Goal: Information Seeking & Learning: Compare options

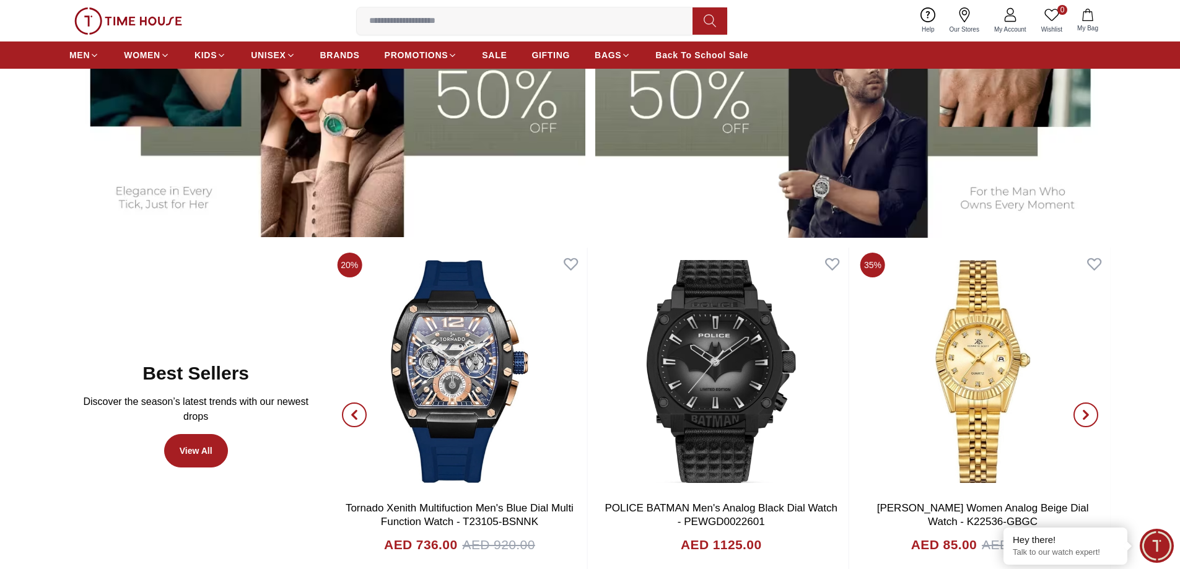
scroll to position [819, 0]
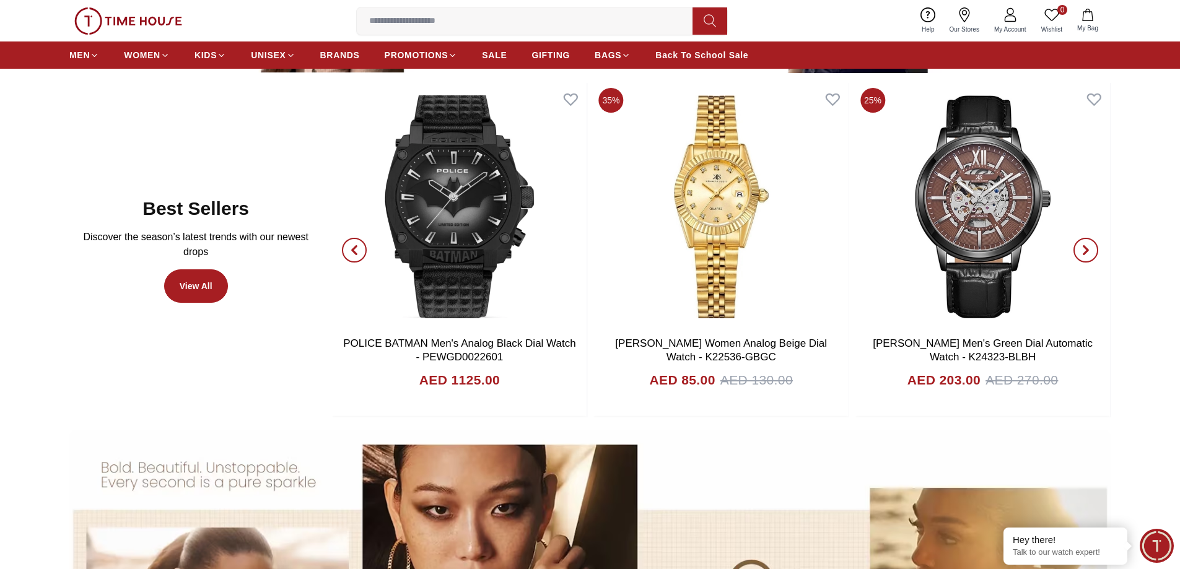
click at [351, 253] on icon "button" at bounding box center [354, 250] width 10 height 10
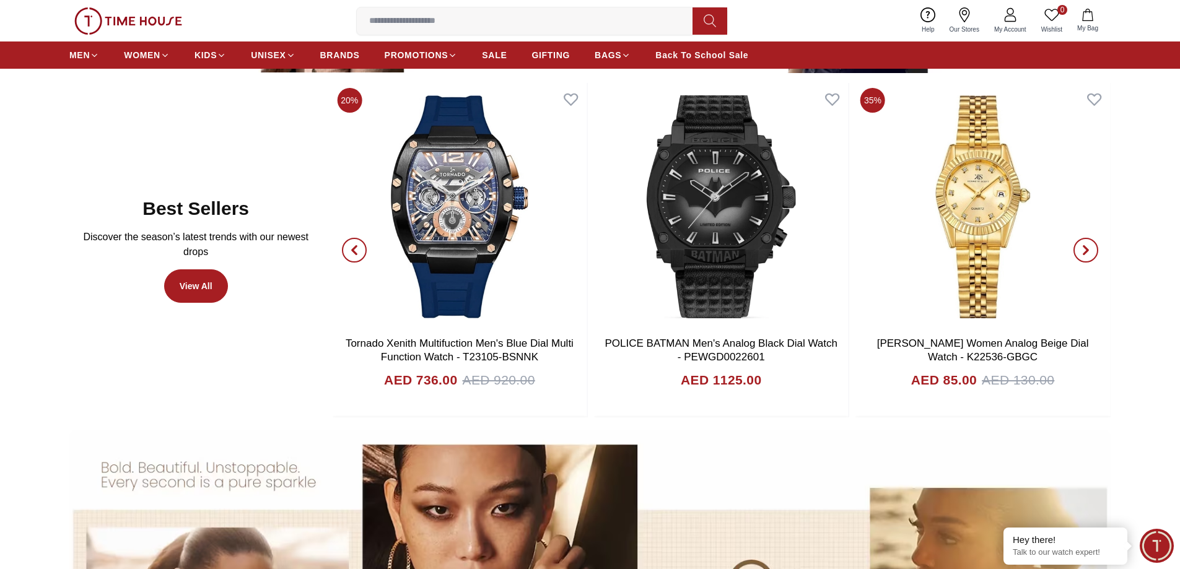
click at [351, 253] on icon "button" at bounding box center [354, 250] width 10 height 10
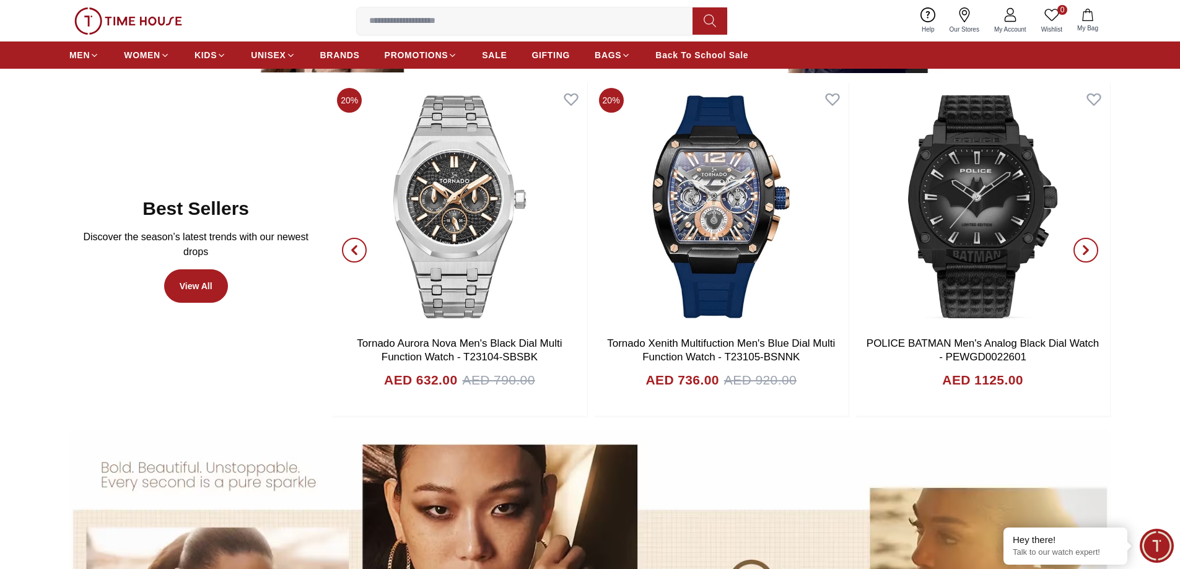
click at [351, 253] on icon "button" at bounding box center [354, 250] width 10 height 10
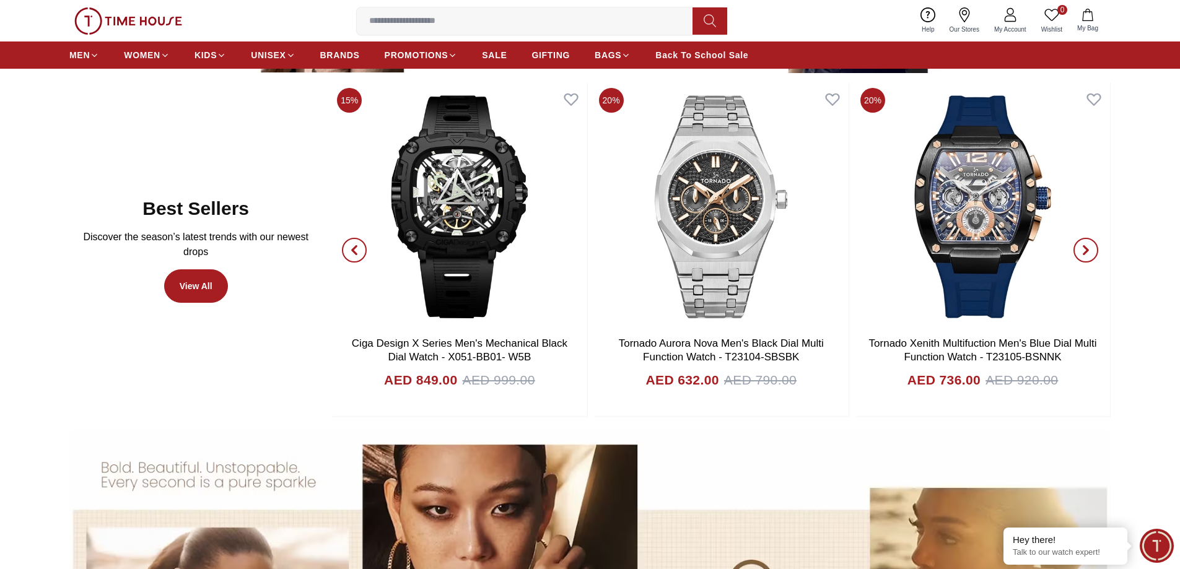
click at [351, 253] on icon "button" at bounding box center [354, 250] width 10 height 10
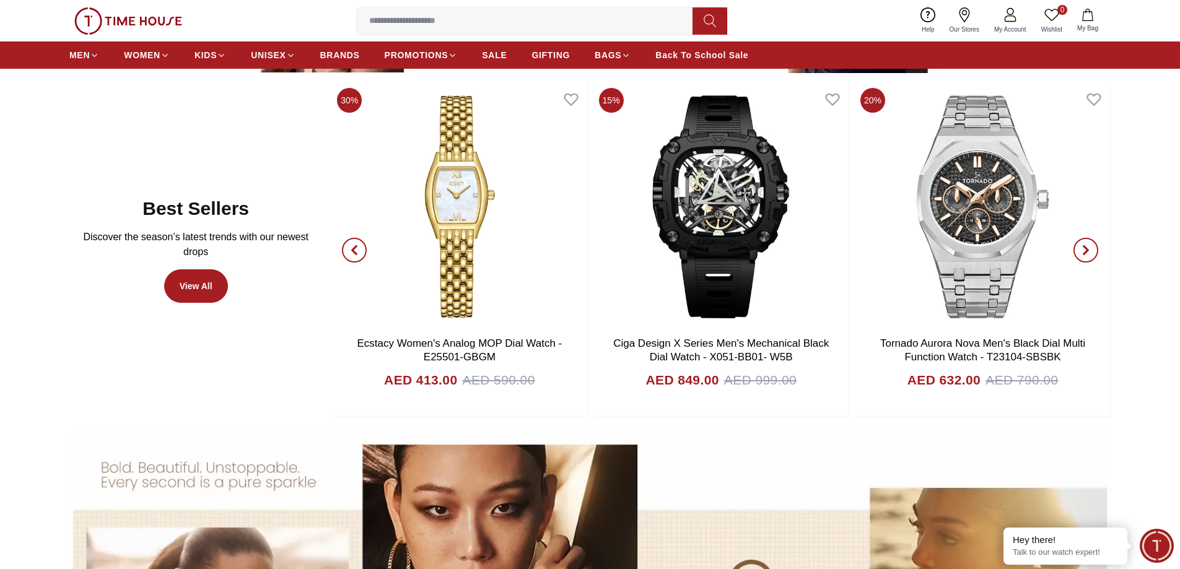
click at [364, 250] on span "button" at bounding box center [354, 250] width 25 height 25
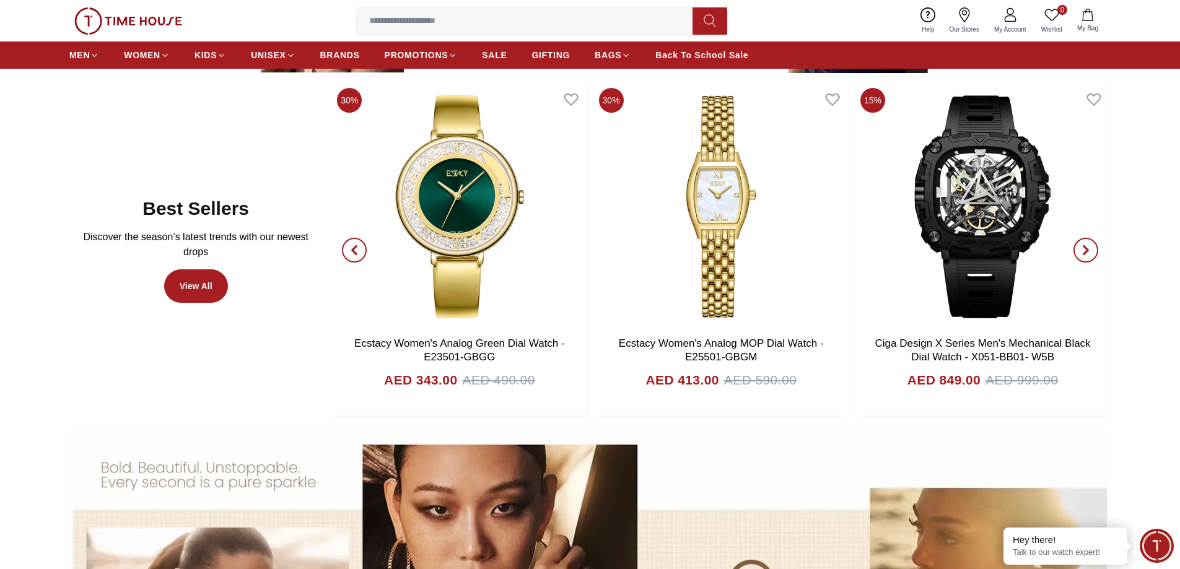
drag, startPoint x: 347, startPoint y: 251, endPoint x: 352, endPoint y: 256, distance: 6.6
click at [351, 256] on span "button" at bounding box center [354, 250] width 25 height 25
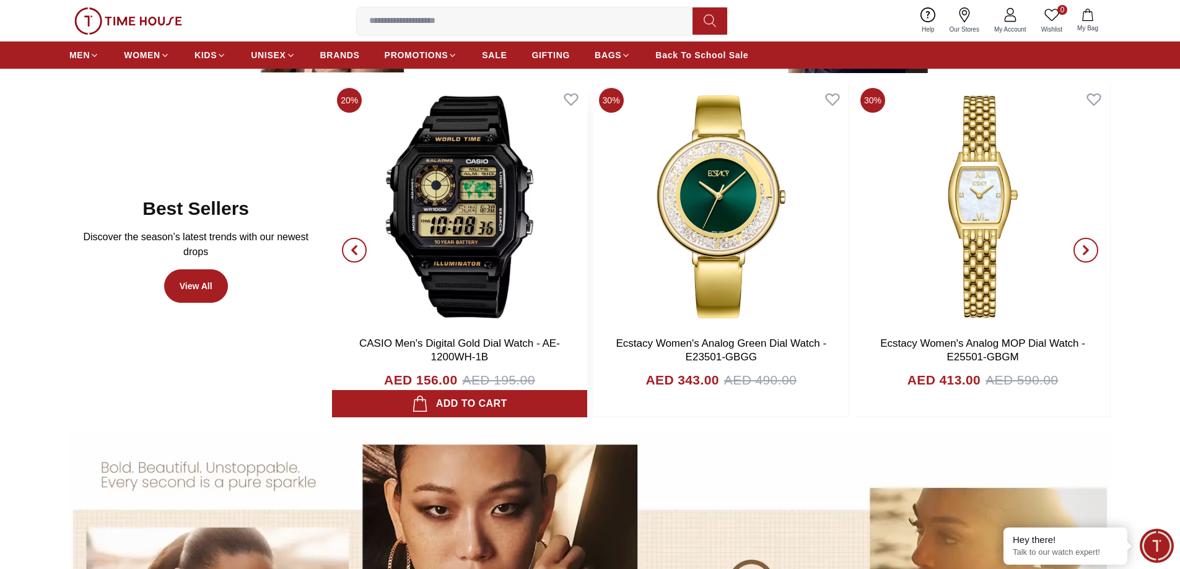
click at [449, 201] on img at bounding box center [459, 207] width 255 height 248
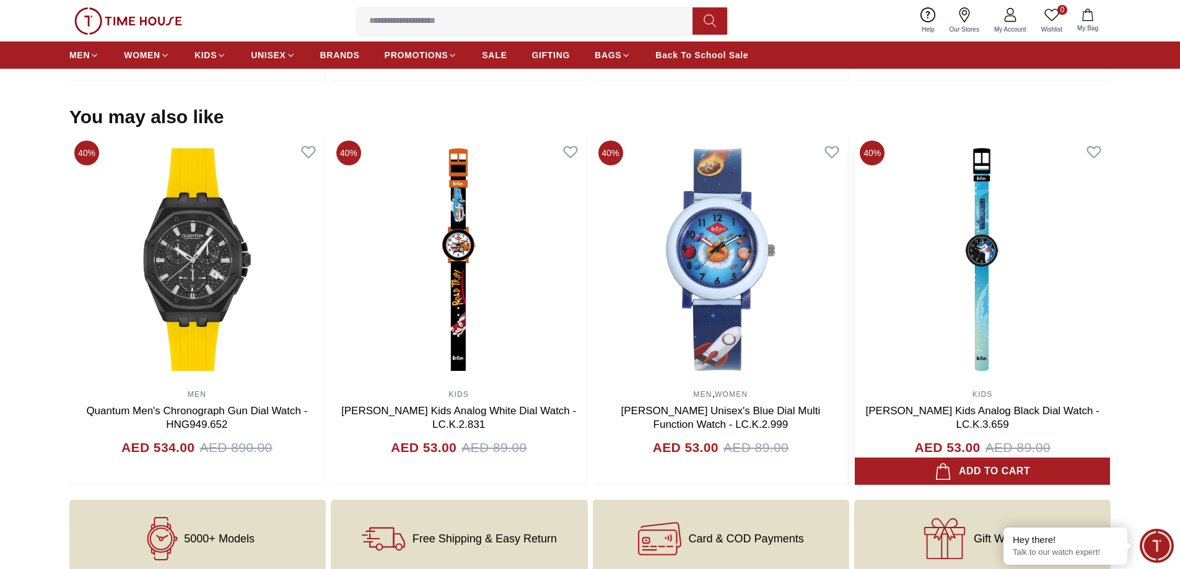
scroll to position [1003, 0]
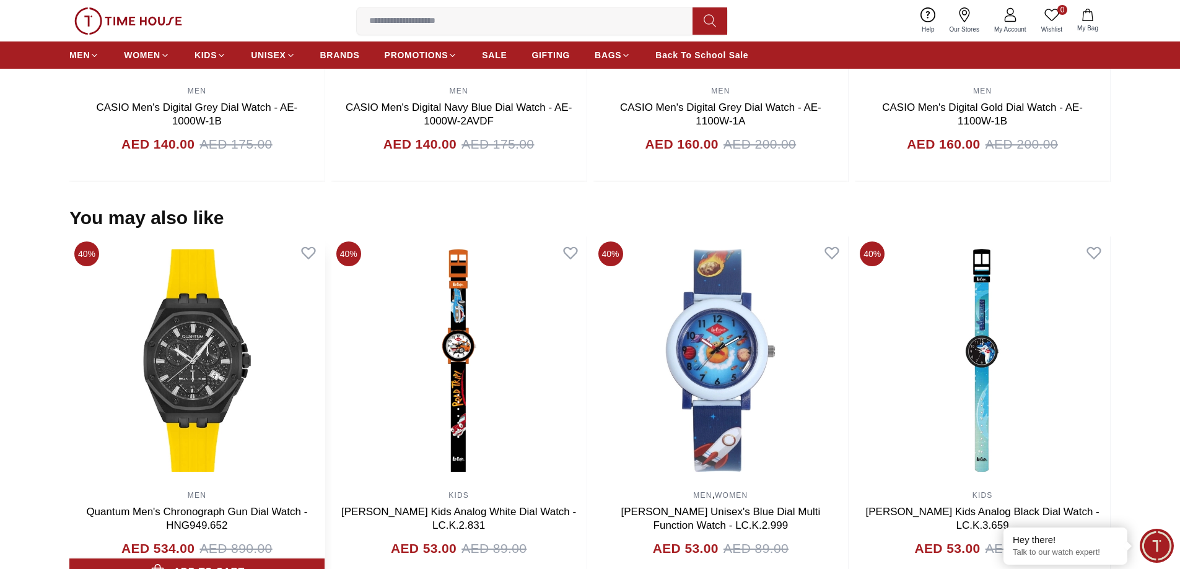
click at [219, 329] on img at bounding box center [196, 361] width 255 height 248
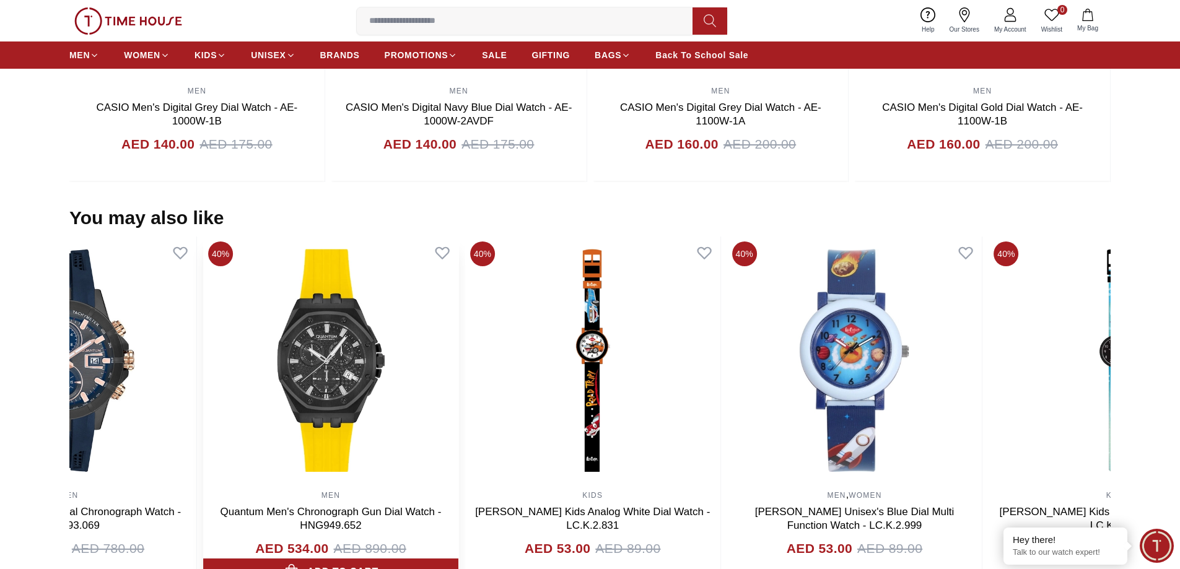
click at [458, 356] on img at bounding box center [330, 361] width 255 height 248
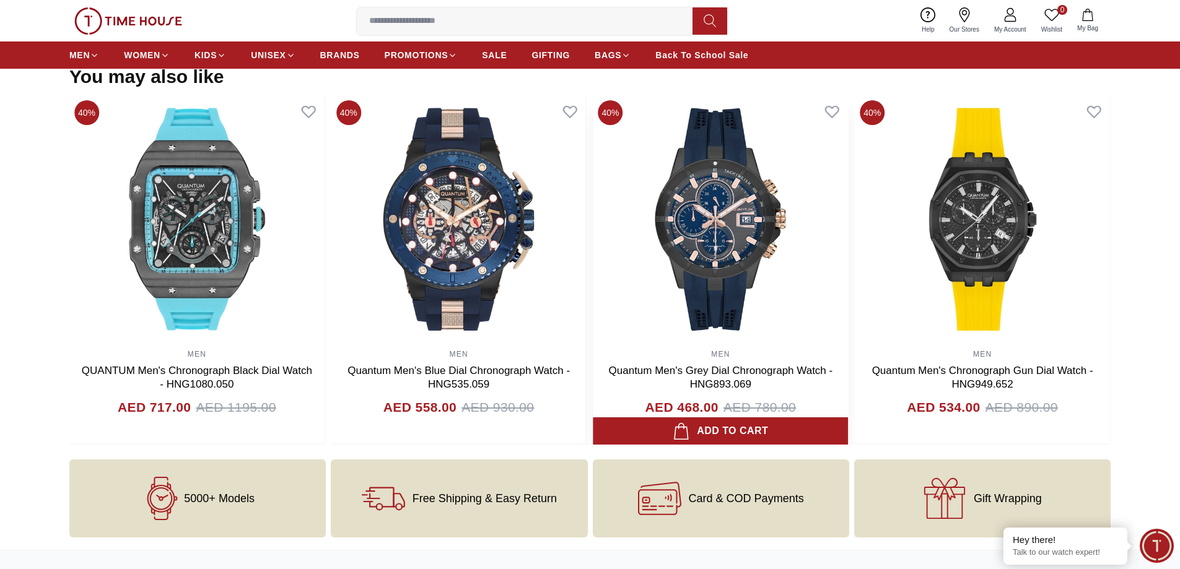
scroll to position [1168, 0]
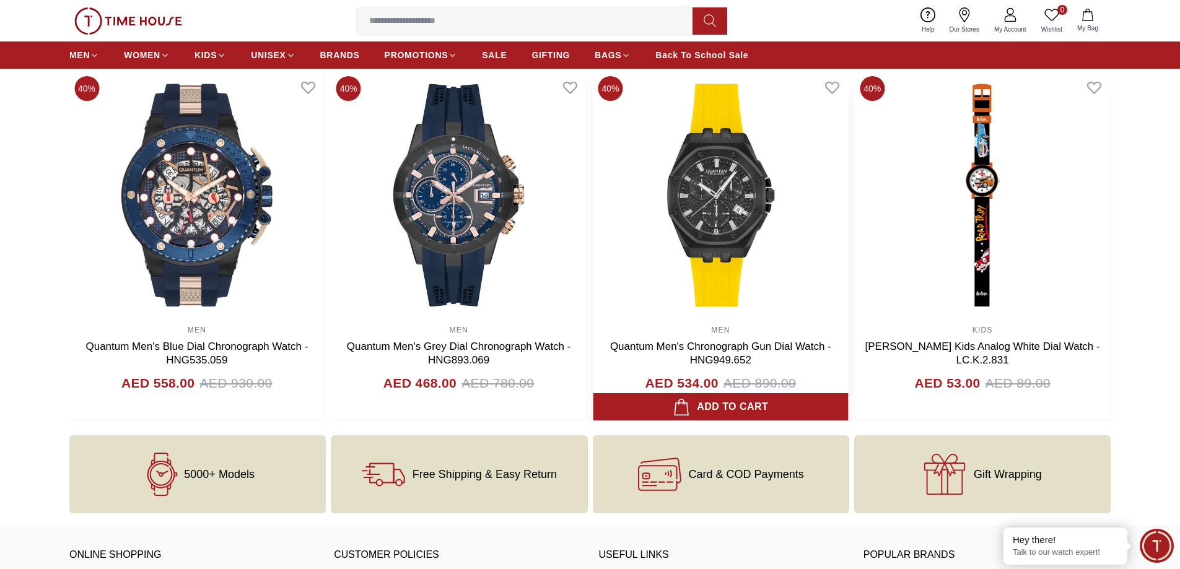
click at [849, 209] on img at bounding box center [720, 195] width 255 height 248
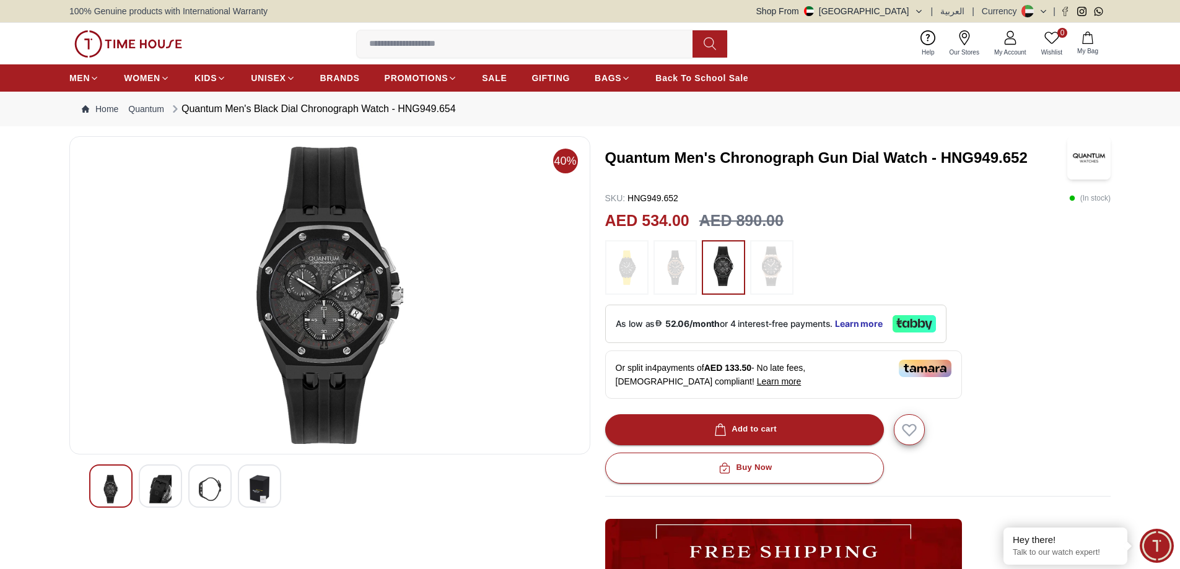
click at [639, 270] on img at bounding box center [626, 268] width 31 height 42
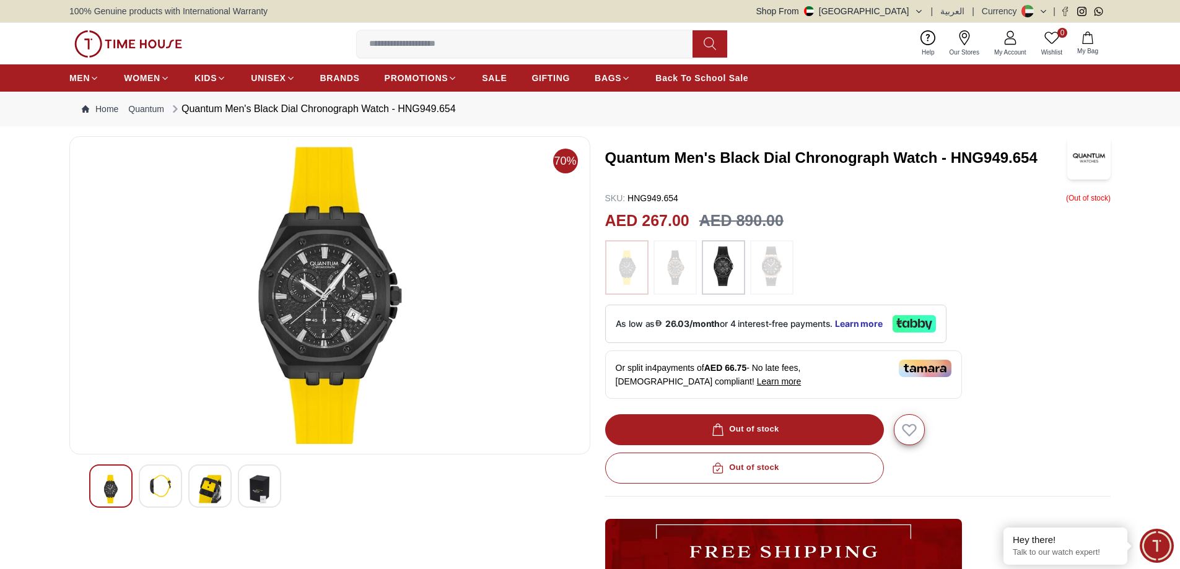
click at [159, 487] on img at bounding box center [160, 486] width 22 height 22
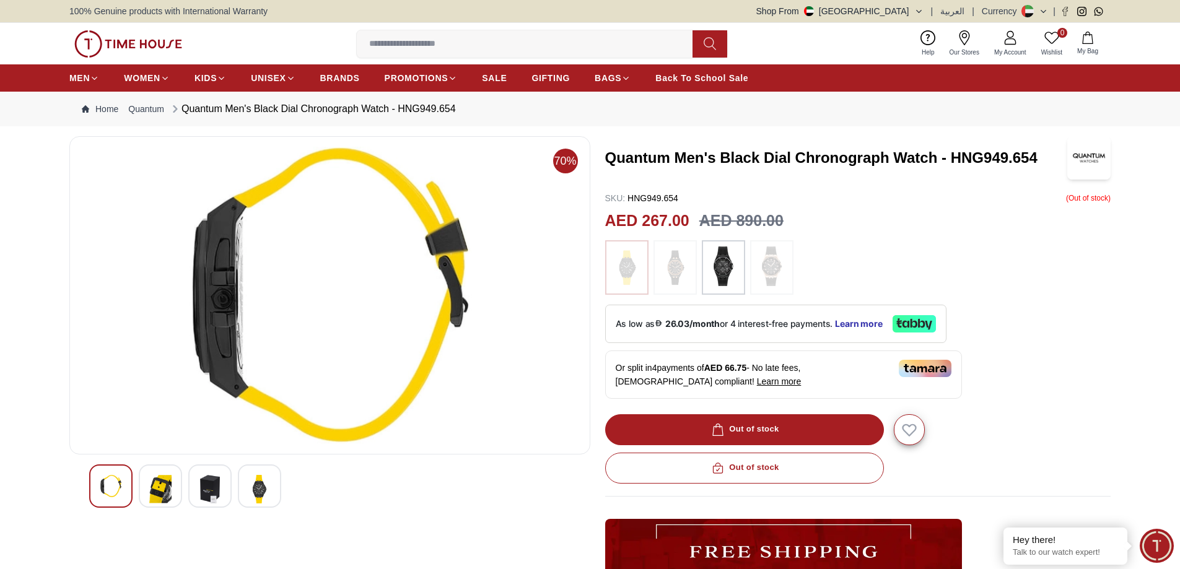
click at [204, 487] on img at bounding box center [210, 489] width 22 height 28
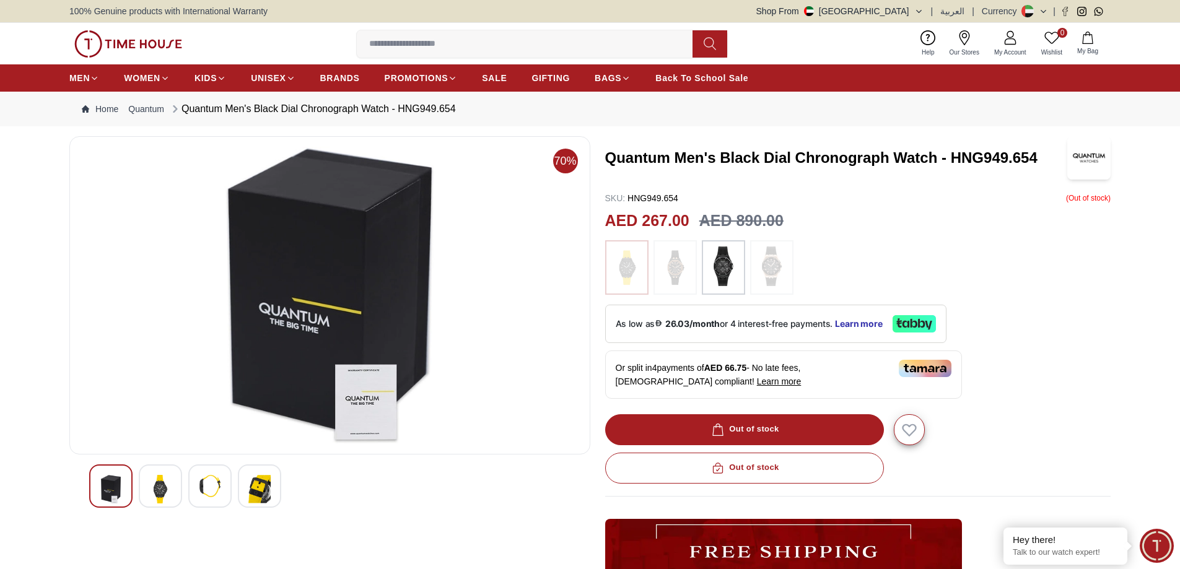
click at [256, 496] on img at bounding box center [259, 489] width 22 height 28
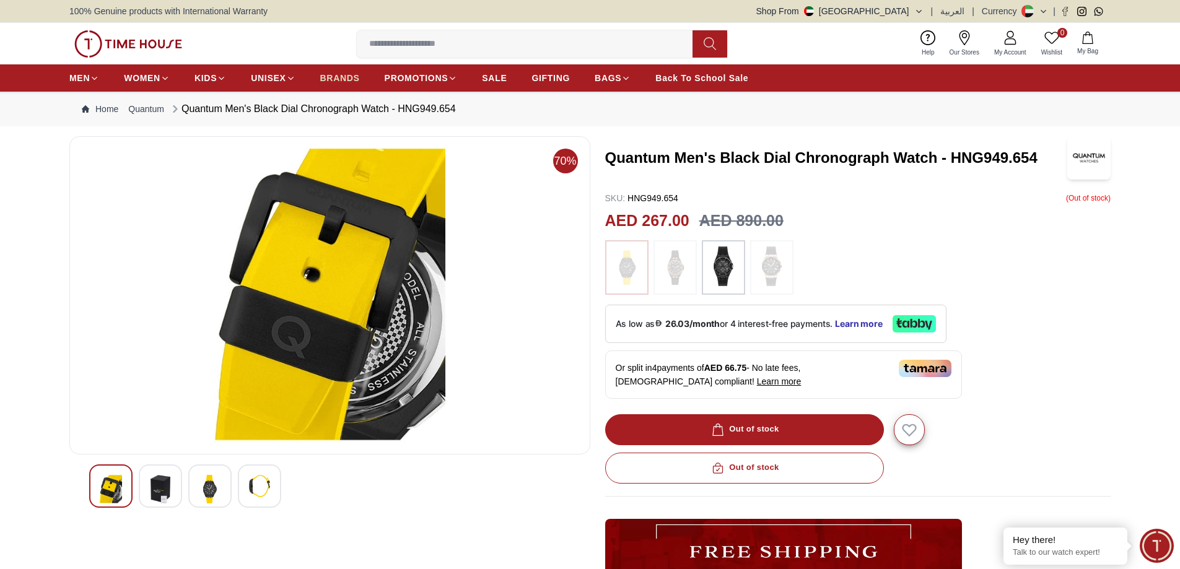
click at [334, 80] on span "BRANDS" at bounding box center [340, 78] width 40 height 12
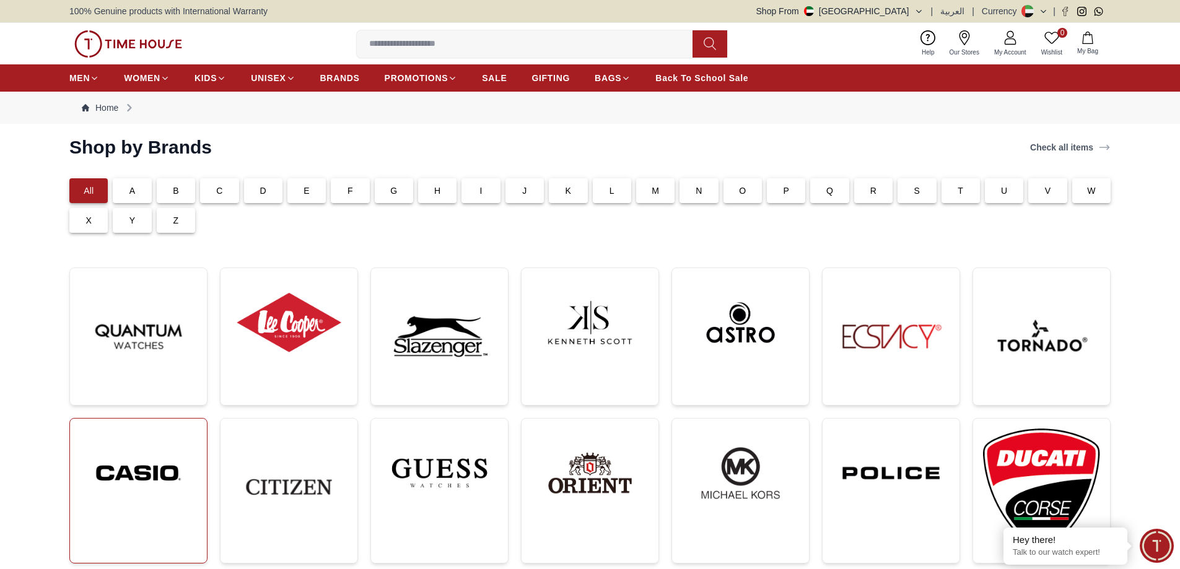
click at [164, 453] on img at bounding box center [138, 473] width 117 height 89
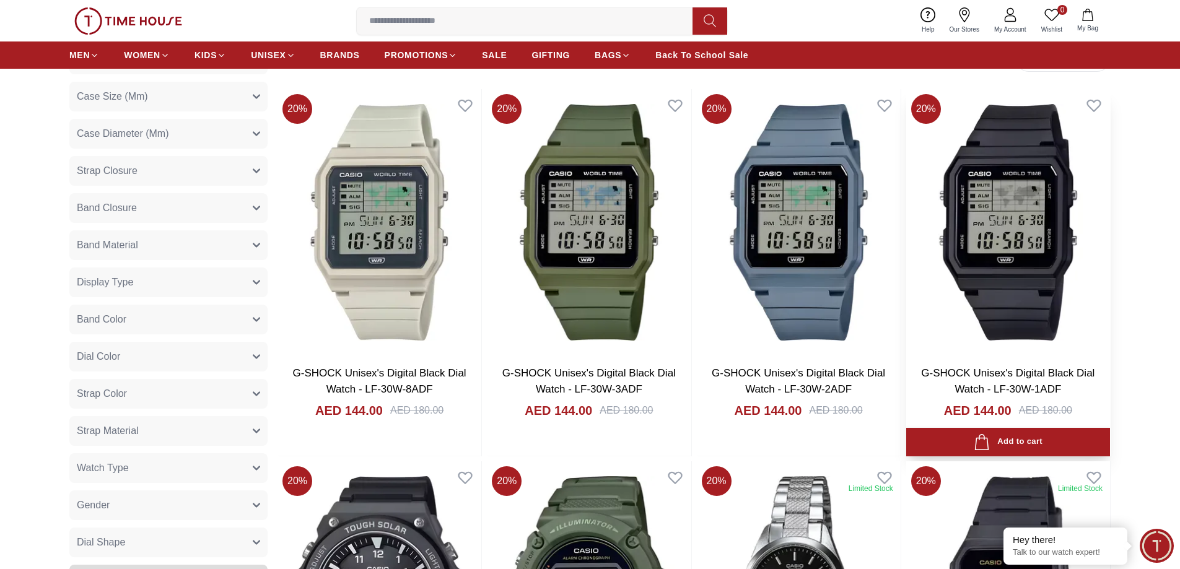
scroll to position [826, 0]
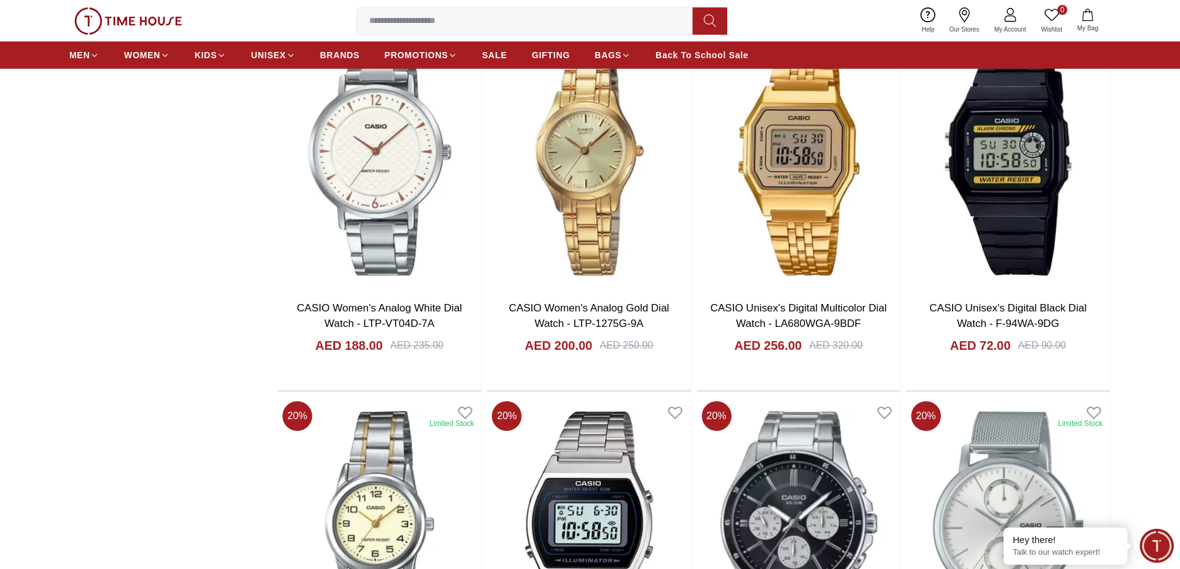
scroll to position [2523, 0]
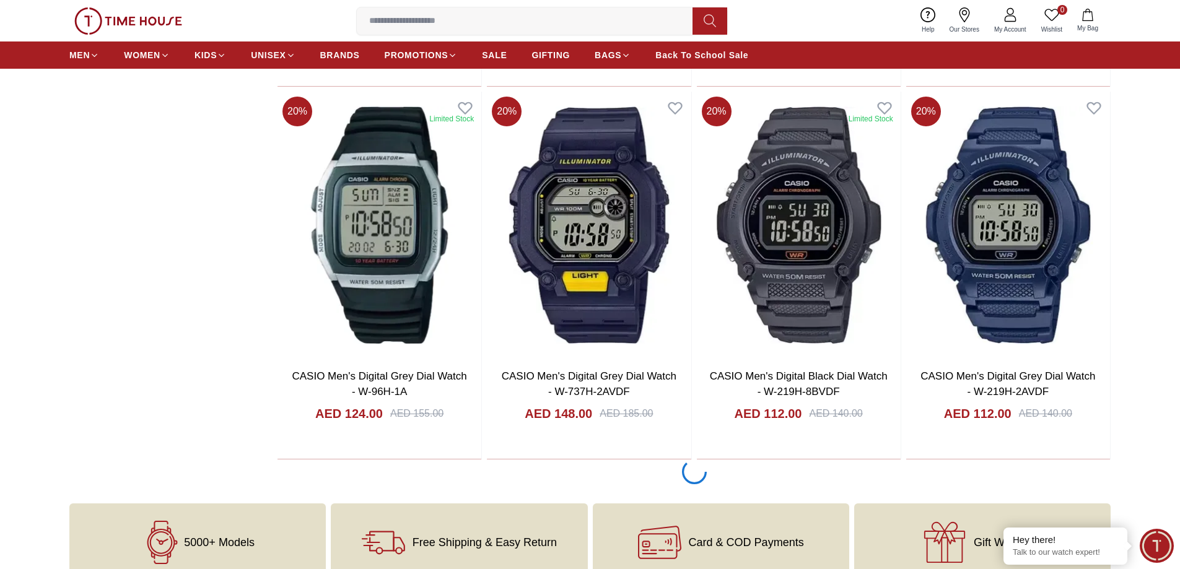
scroll to position [5826, 0]
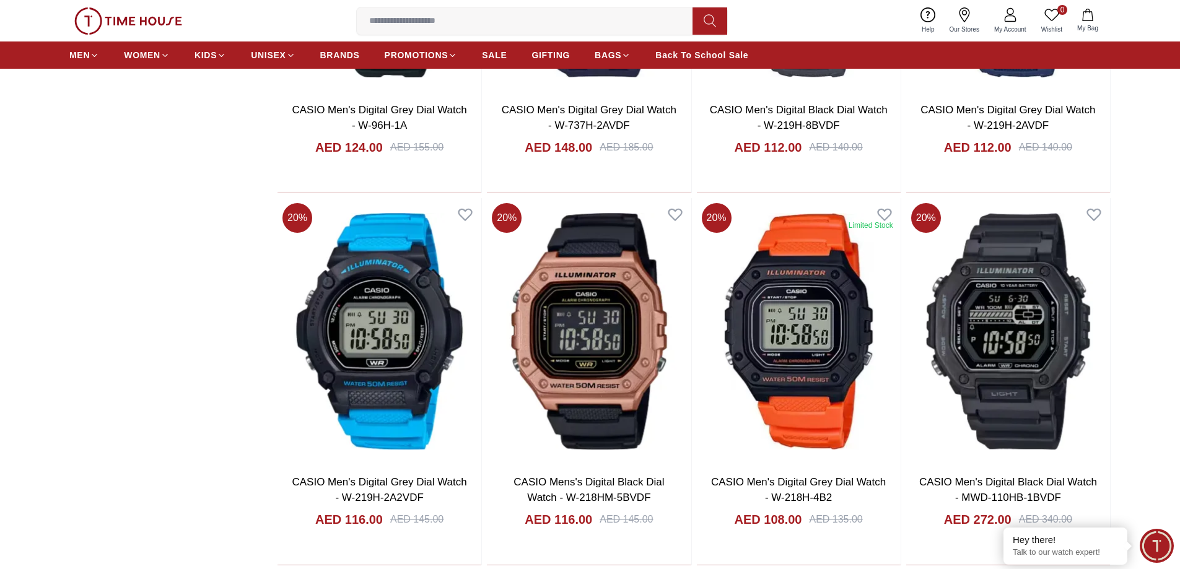
scroll to position [6157, 0]
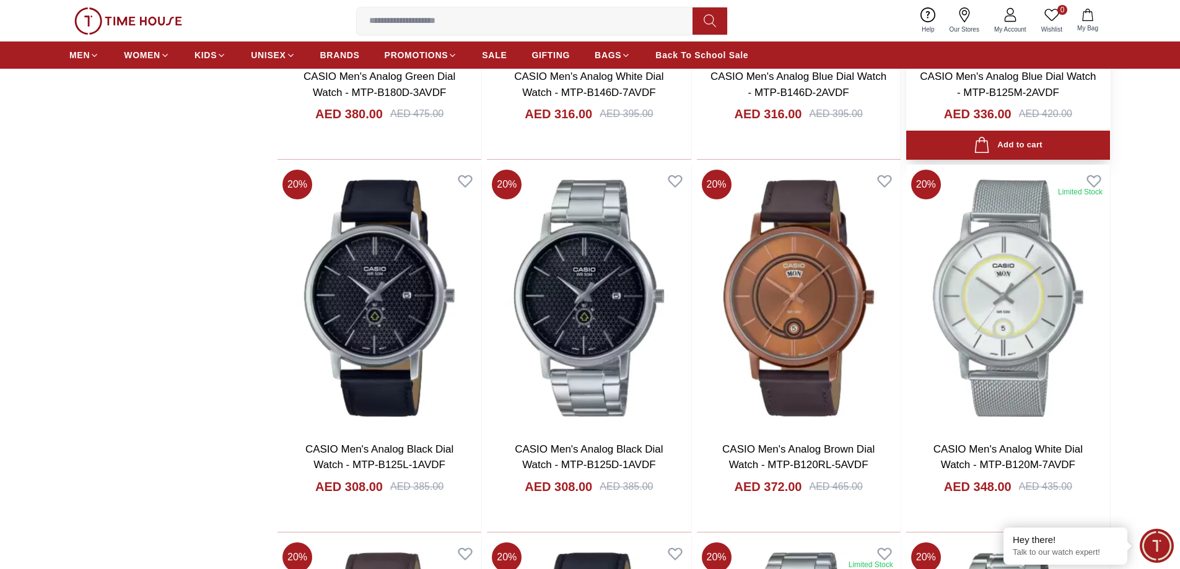
scroll to position [9625, 0]
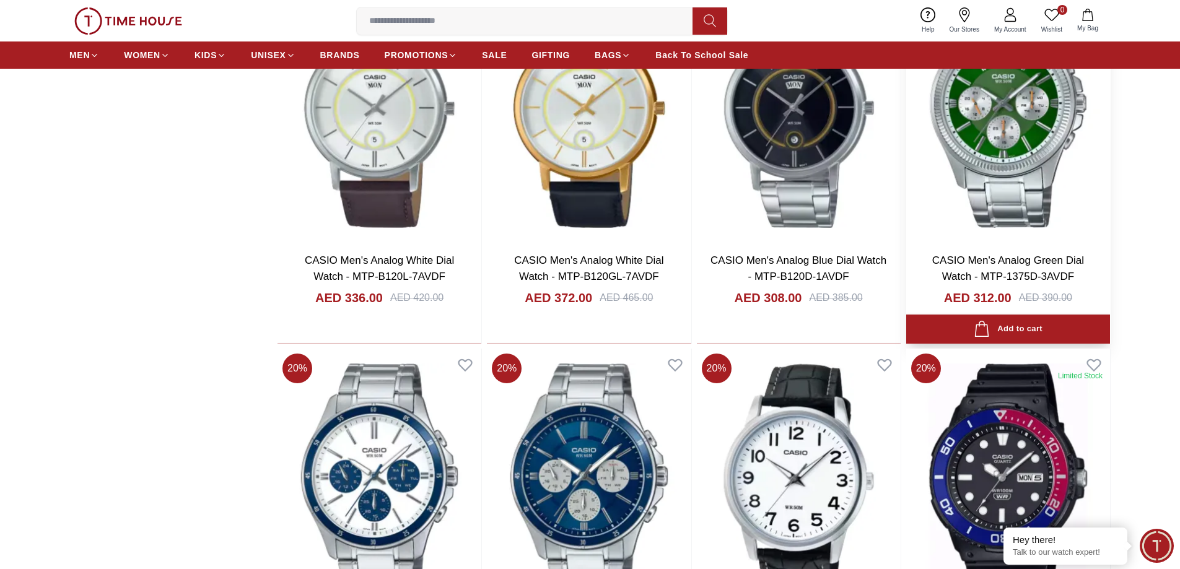
scroll to position [9955, 0]
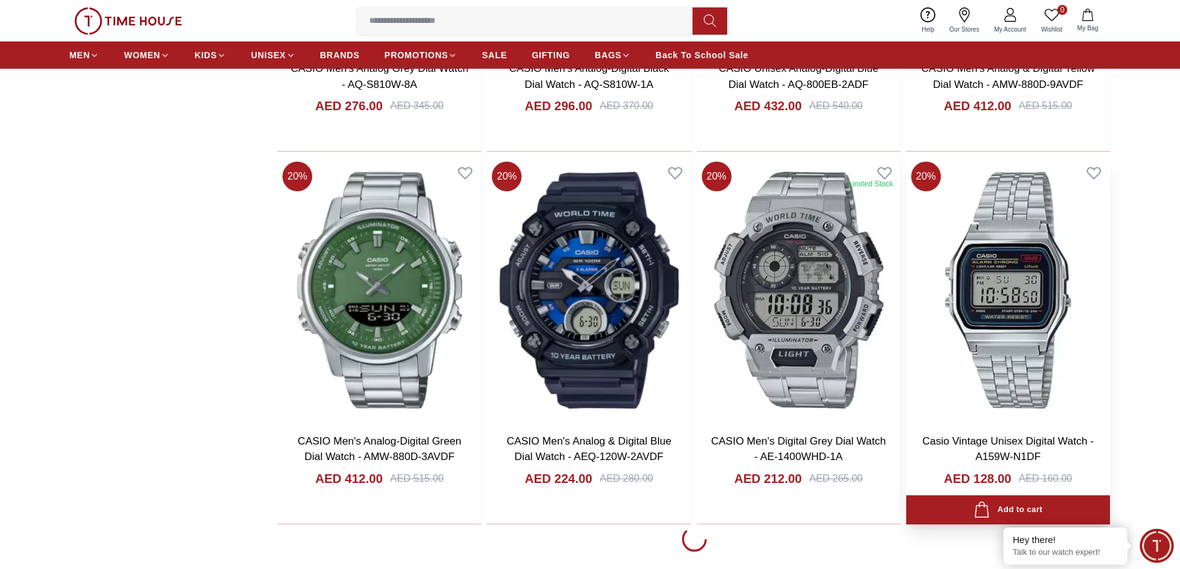
scroll to position [13259, 0]
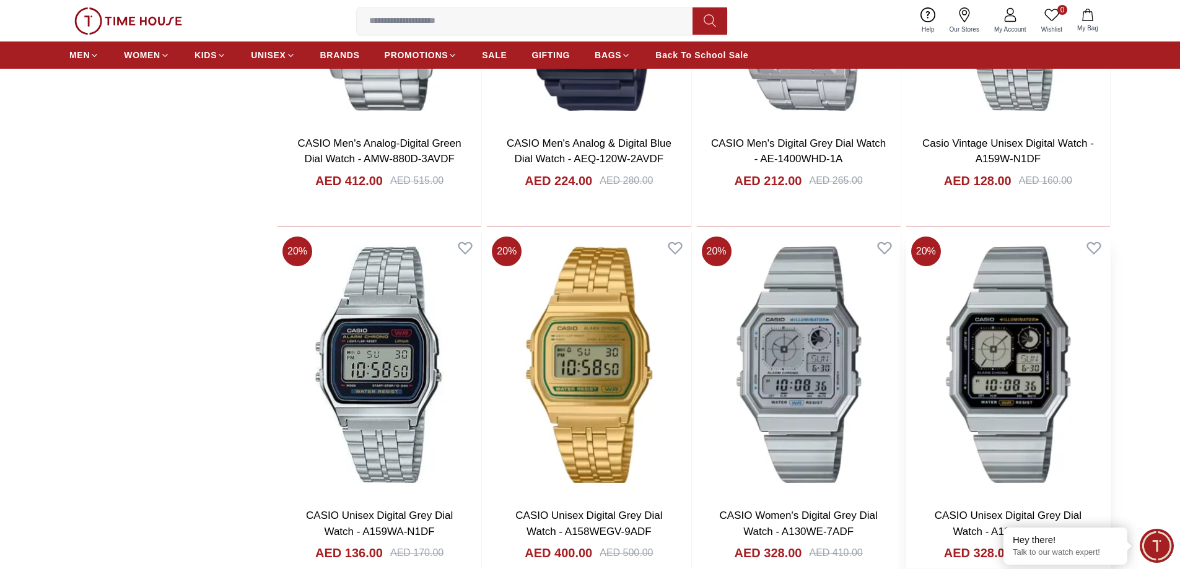
scroll to position [14029, 0]
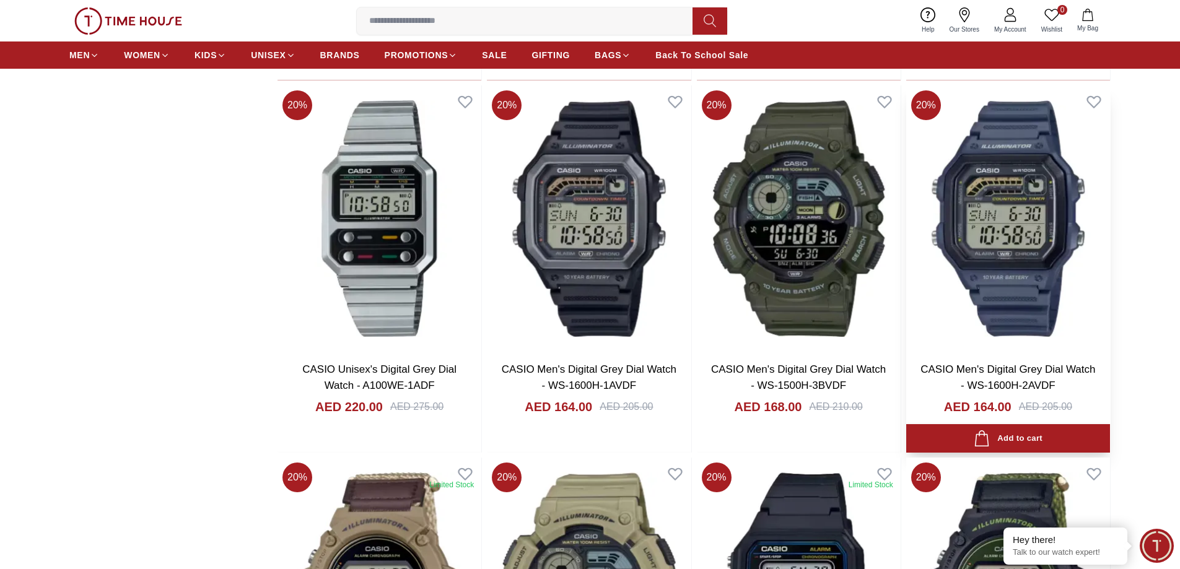
scroll to position [14029, 0]
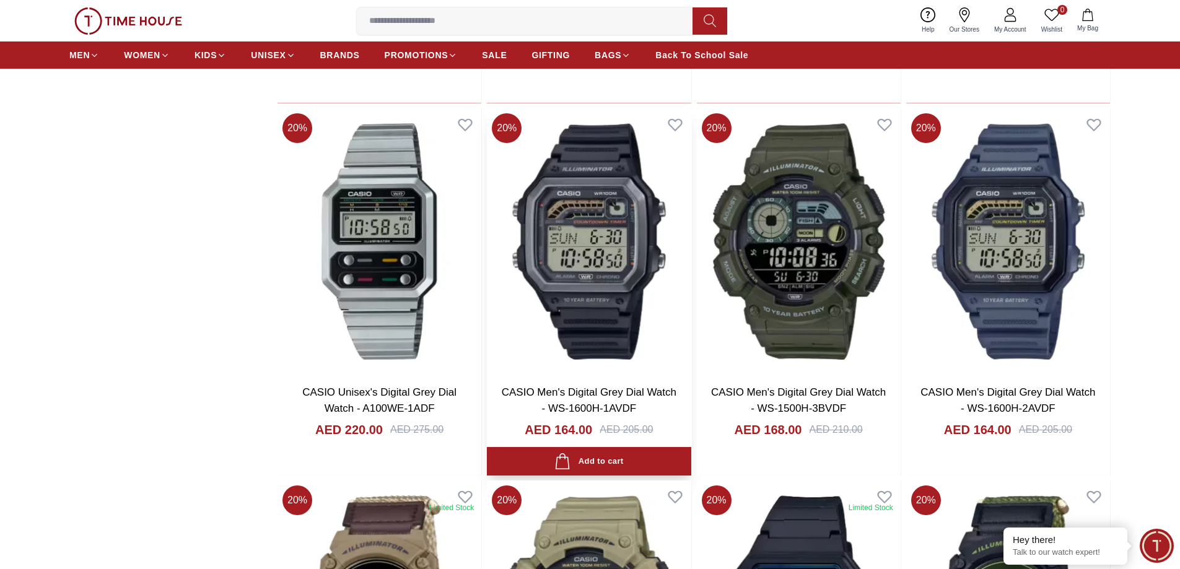
click at [587, 254] on img at bounding box center [589, 241] width 204 height 266
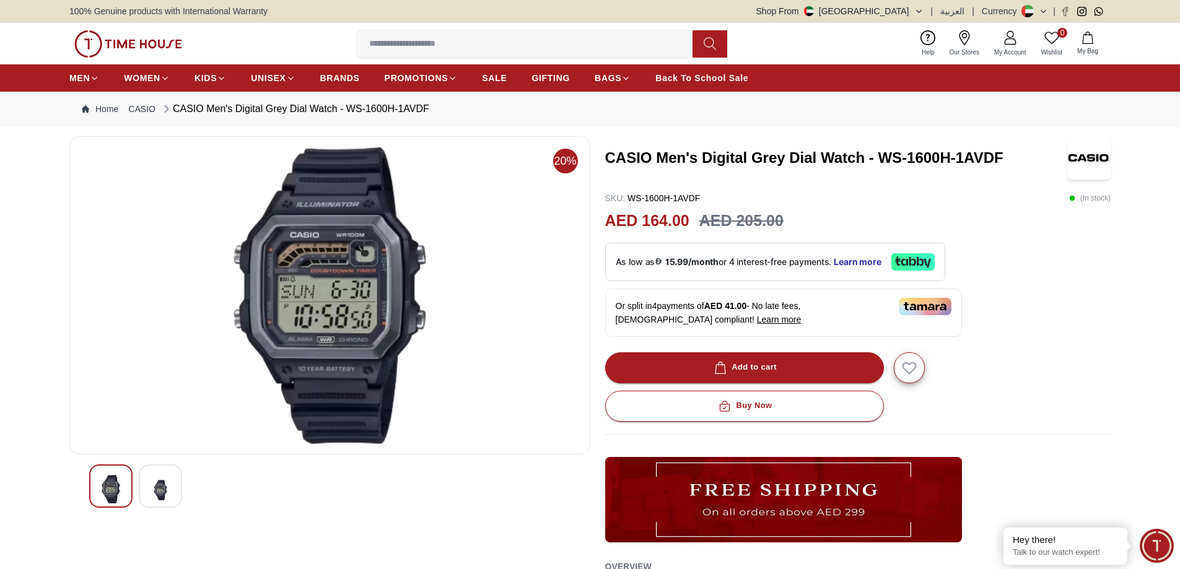
click at [160, 492] on img at bounding box center [160, 490] width 22 height 30
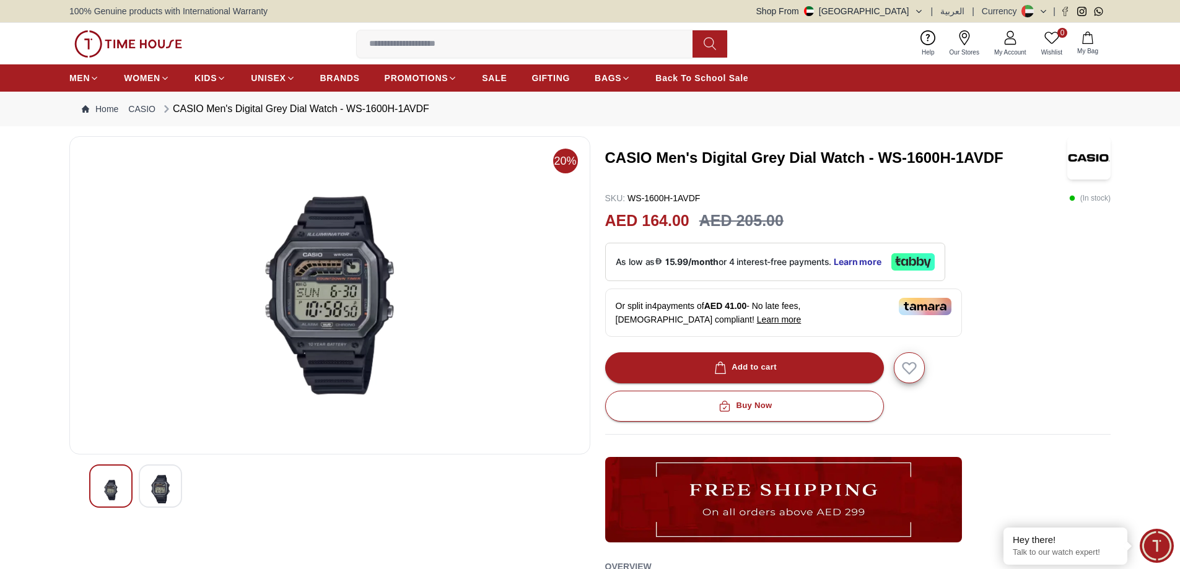
scroll to position [661, 0]
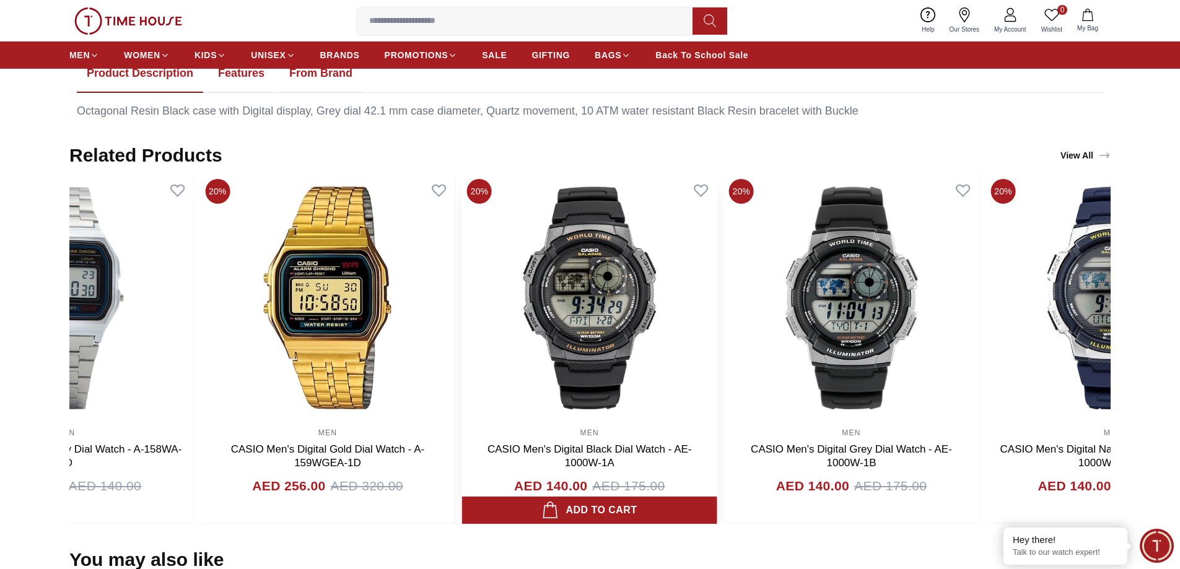
click at [462, 372] on img at bounding box center [589, 298] width 255 height 248
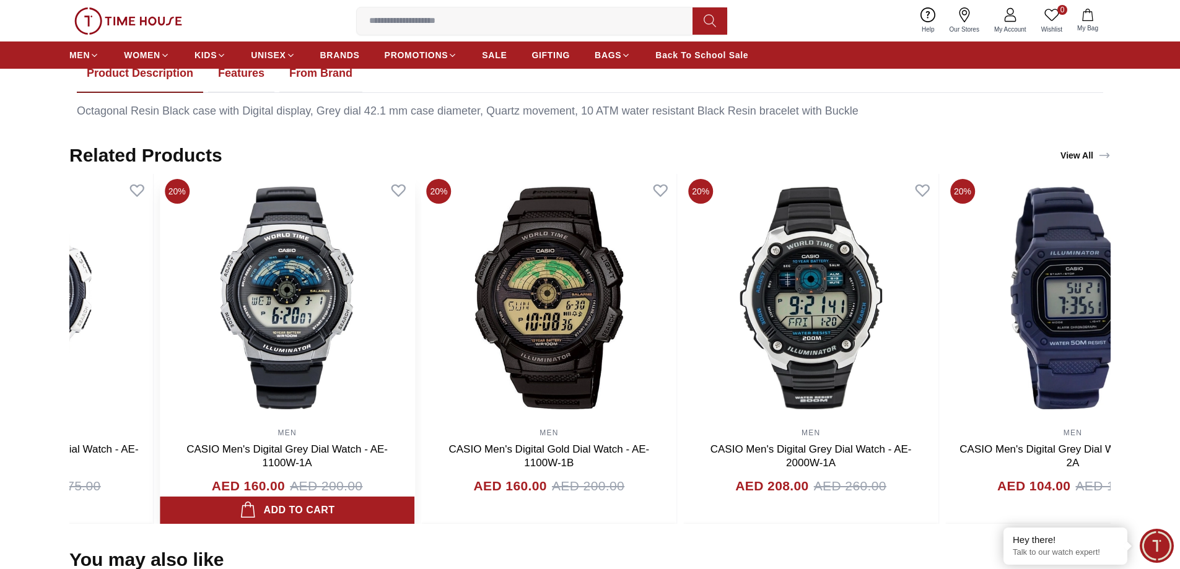
click at [293, 353] on img at bounding box center [287, 298] width 255 height 248
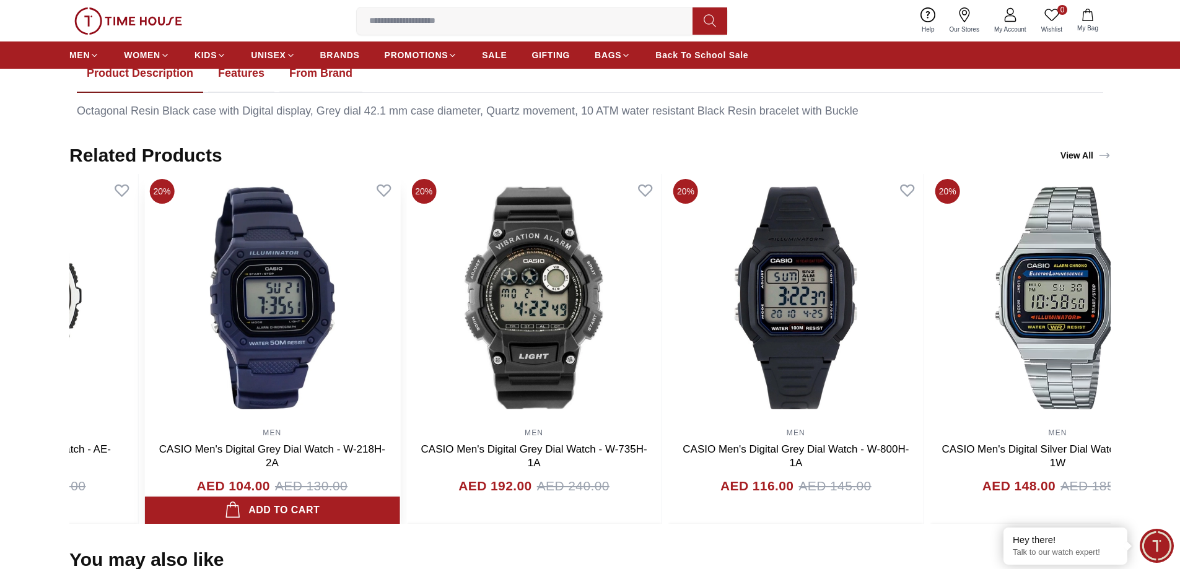
click at [144, 336] on img at bounding box center [271, 298] width 255 height 248
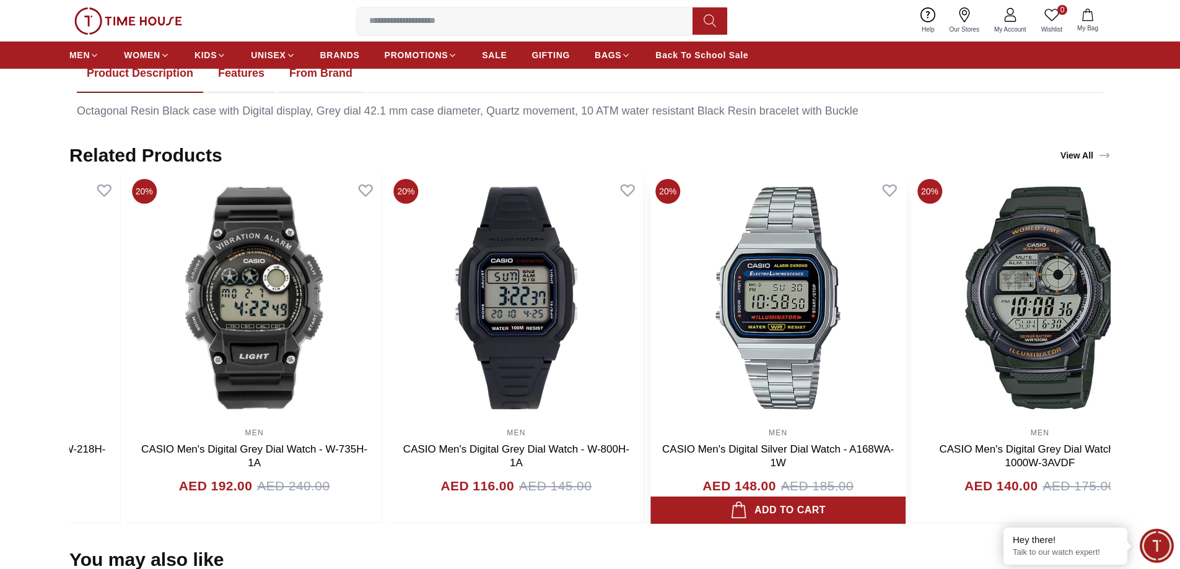
click at [650, 334] on img at bounding box center [777, 298] width 255 height 248
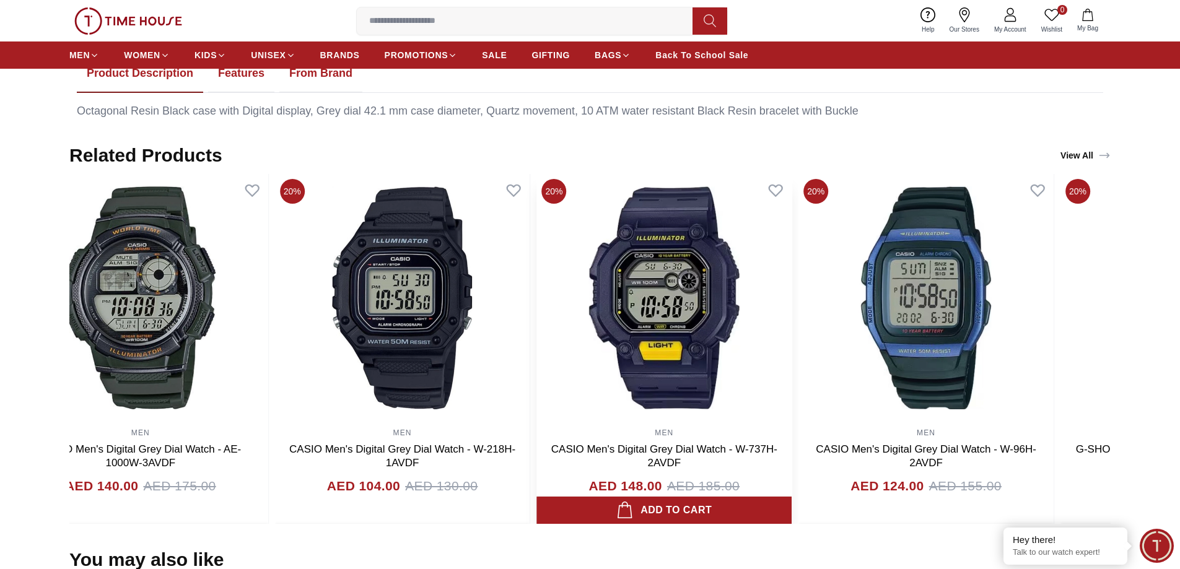
click at [536, 307] on img at bounding box center [663, 298] width 255 height 248
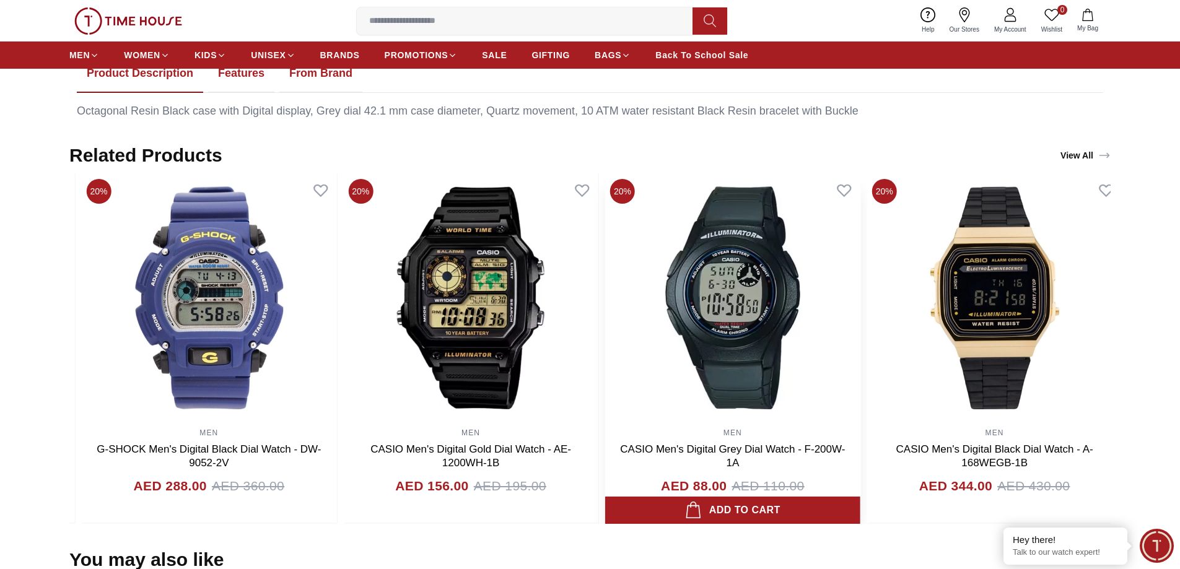
click at [605, 290] on img at bounding box center [732, 298] width 255 height 248
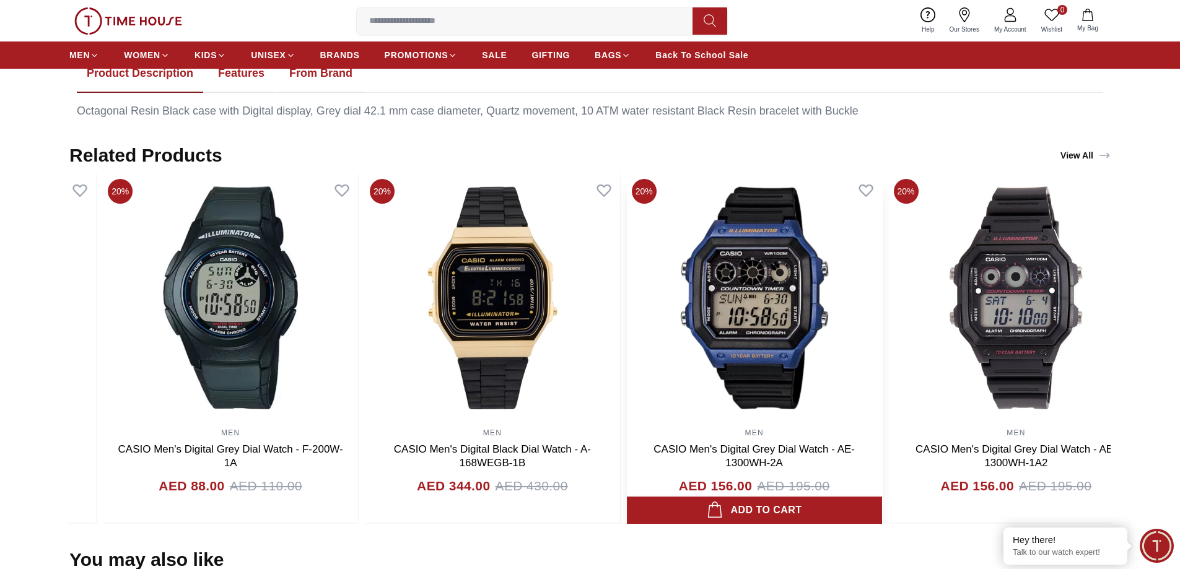
click at [627, 268] on img at bounding box center [754, 298] width 255 height 248
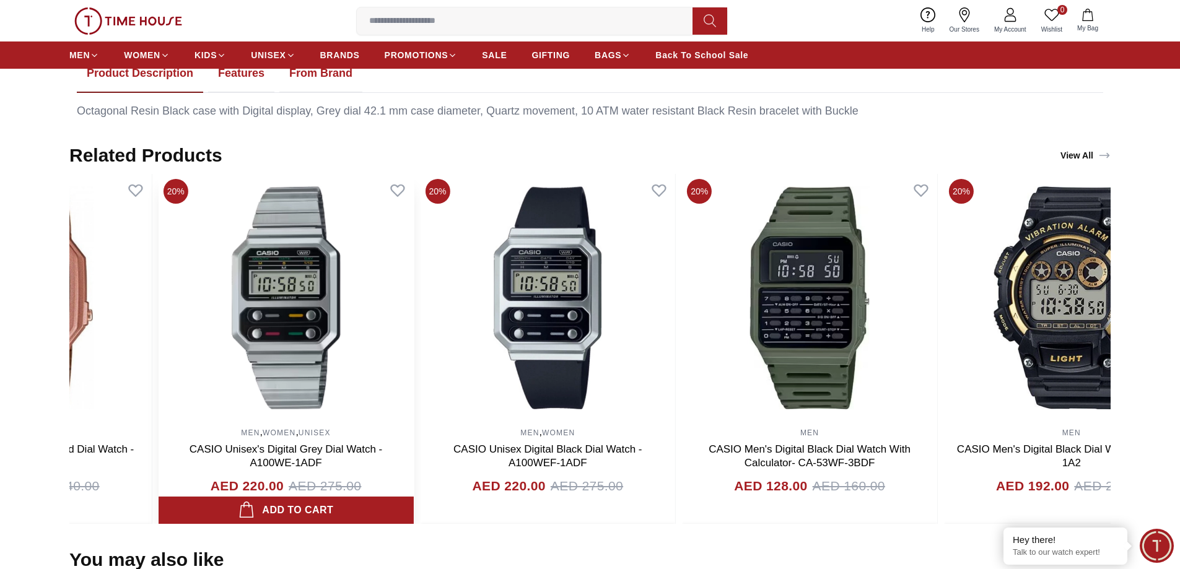
click at [159, 315] on img at bounding box center [286, 298] width 255 height 248
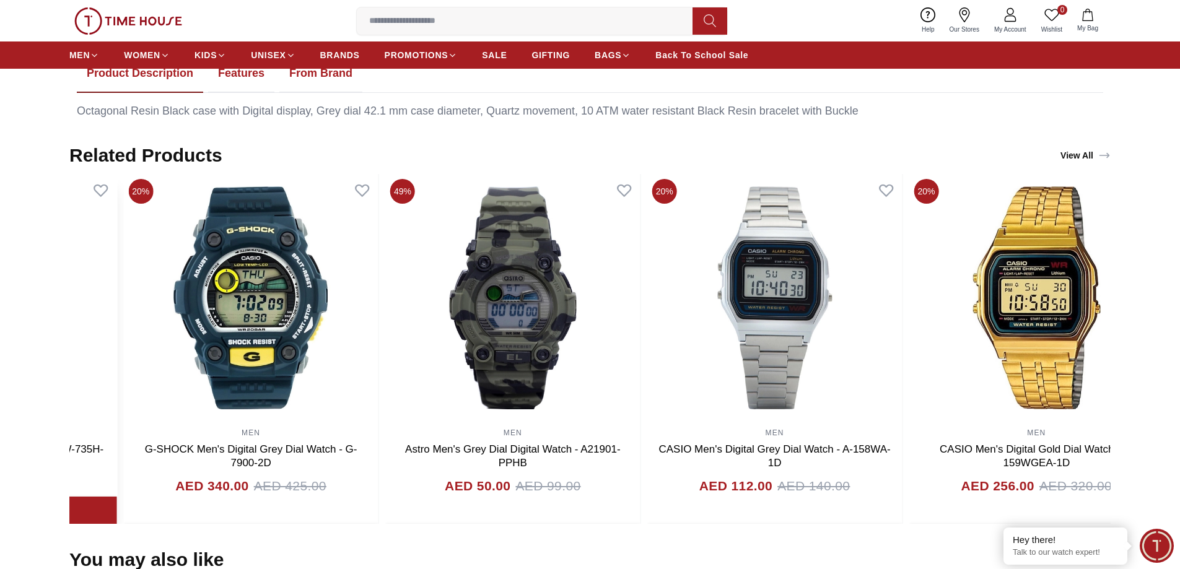
click at [0, 275] on section "Related Products View All 20% MEN CASIO Men's Digital Black Dial Watch - AE-100…" at bounding box center [590, 334] width 1180 height 380
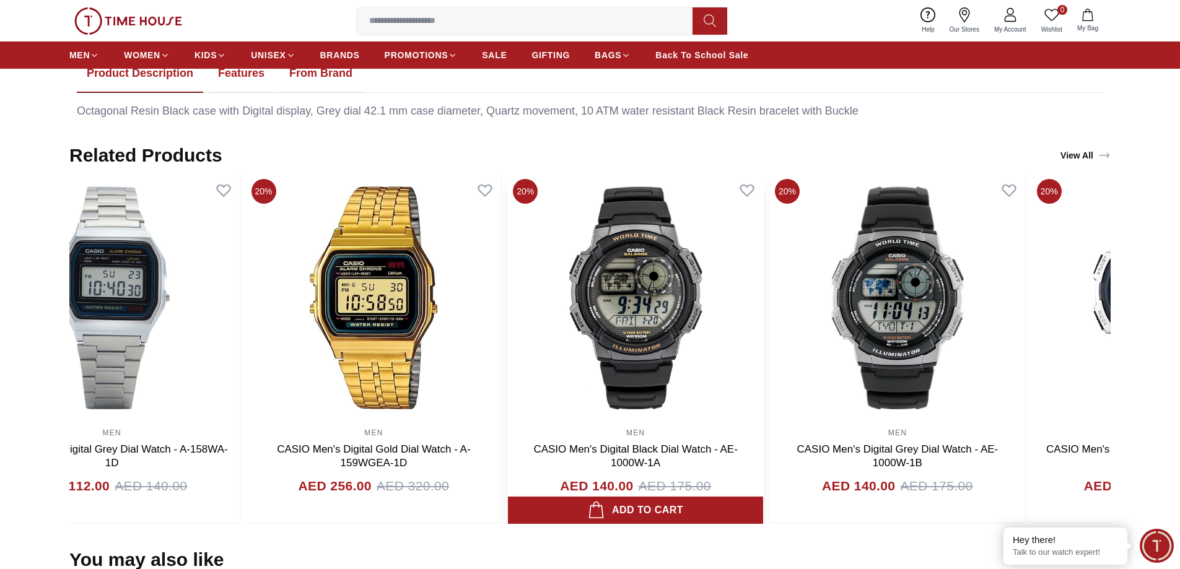
click at [0, 244] on section "Related Products View All 20% MEN CASIO Men's Digital Grey Dial Watch - AE-1100…" at bounding box center [590, 334] width 1180 height 380
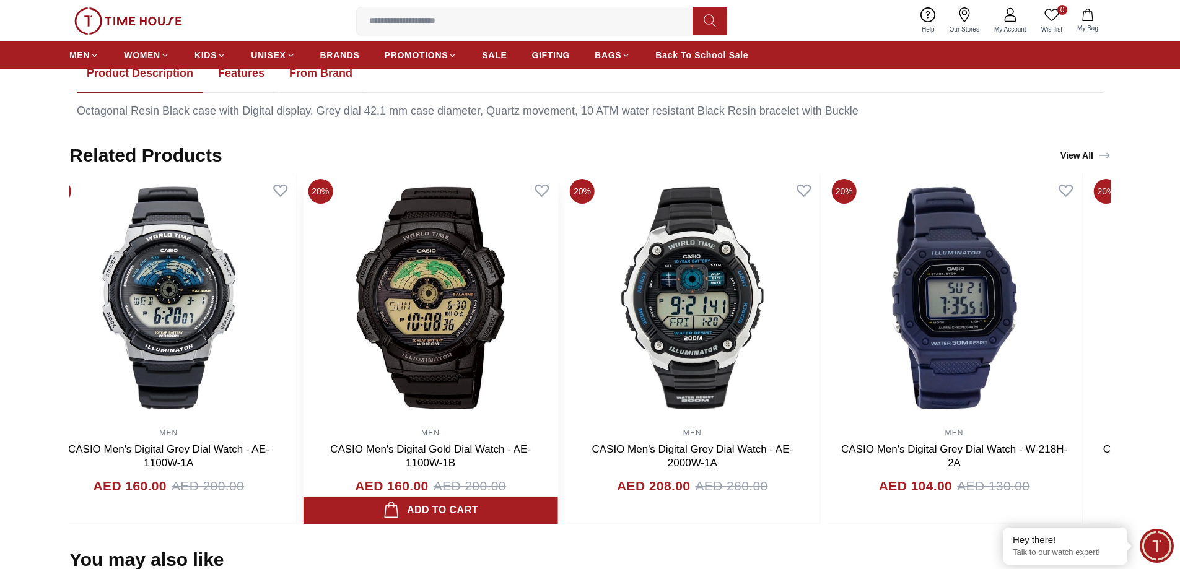
click at [0, 245] on section "Related Products View All 20% MEN CASIO Men's Digital Grey Dial Watch - W-800H-…" at bounding box center [590, 334] width 1180 height 380
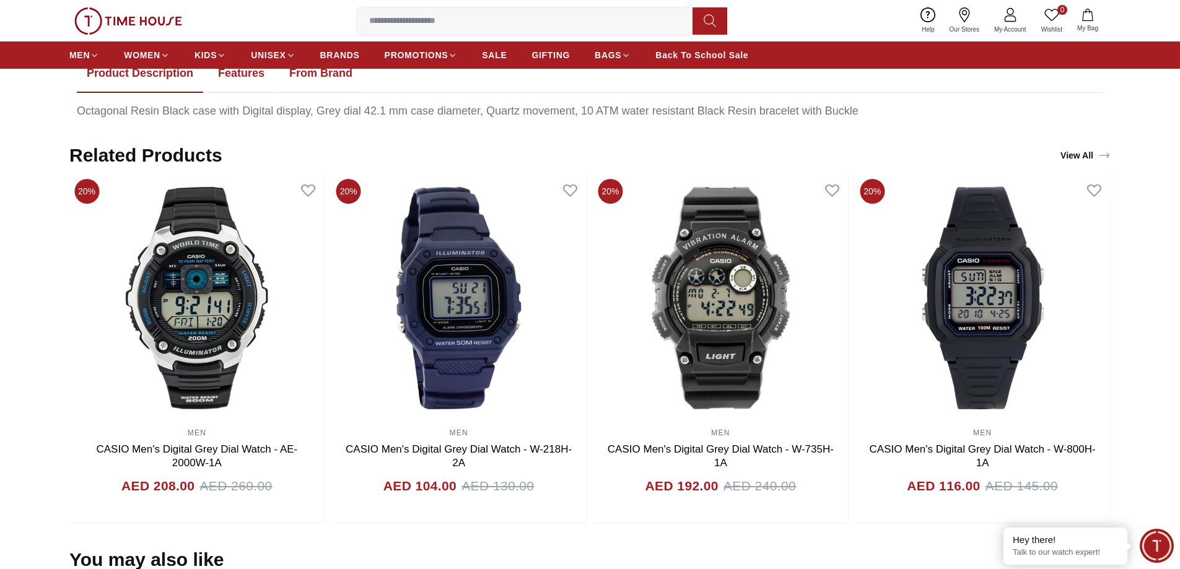
drag, startPoint x: 465, startPoint y: 14, endPoint x: 456, endPoint y: 15, distance: 8.1
click at [460, 14] on input at bounding box center [530, 21] width 346 height 25
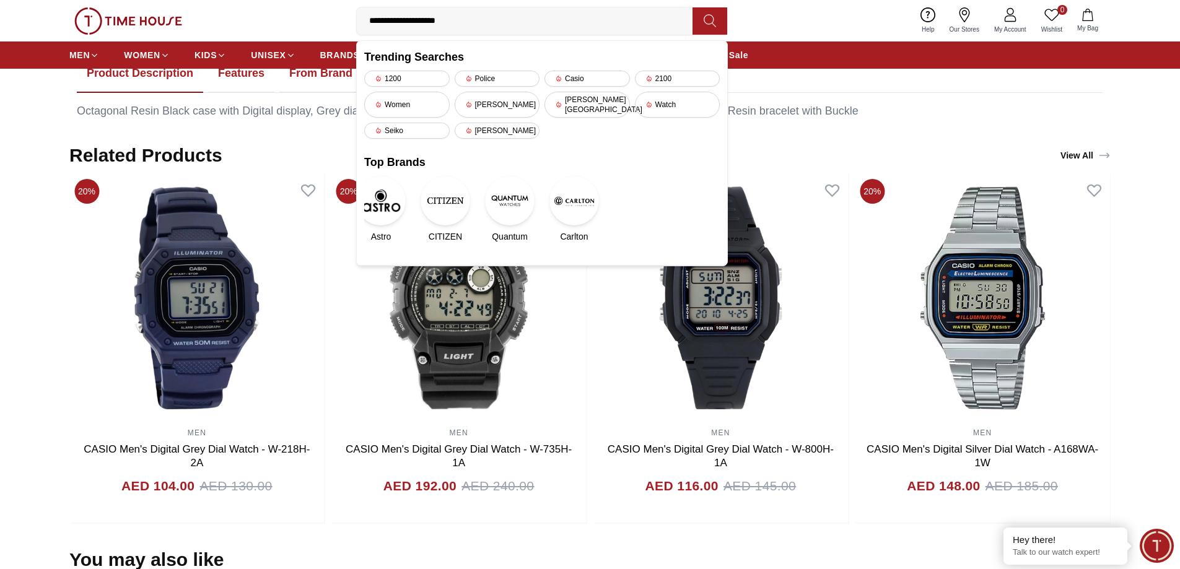
type input "**********"
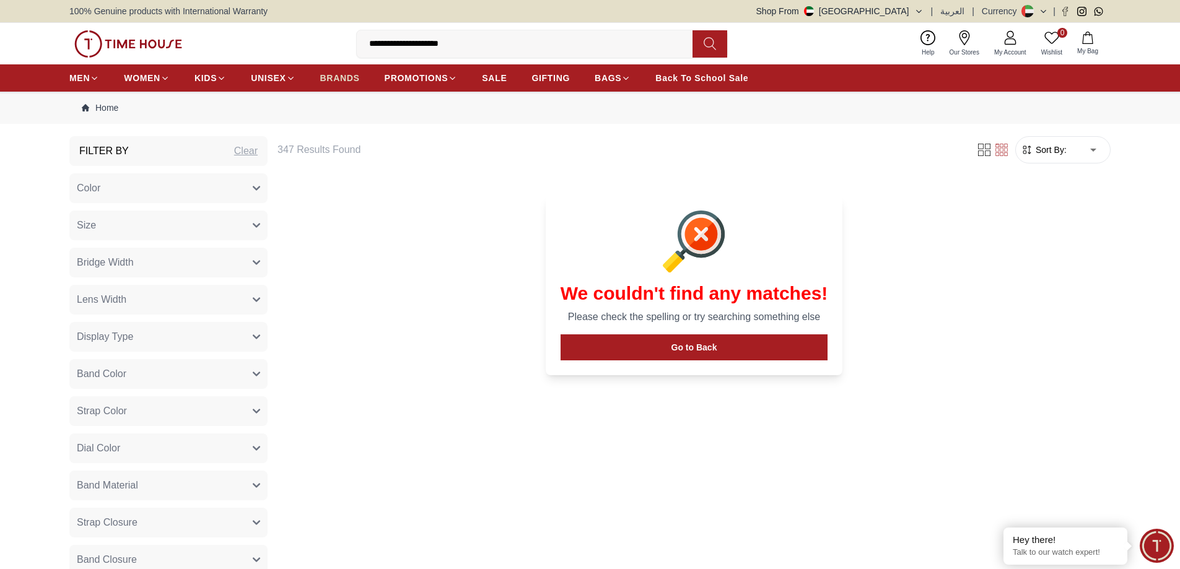
click at [323, 84] on span "BRANDS" at bounding box center [340, 78] width 40 height 12
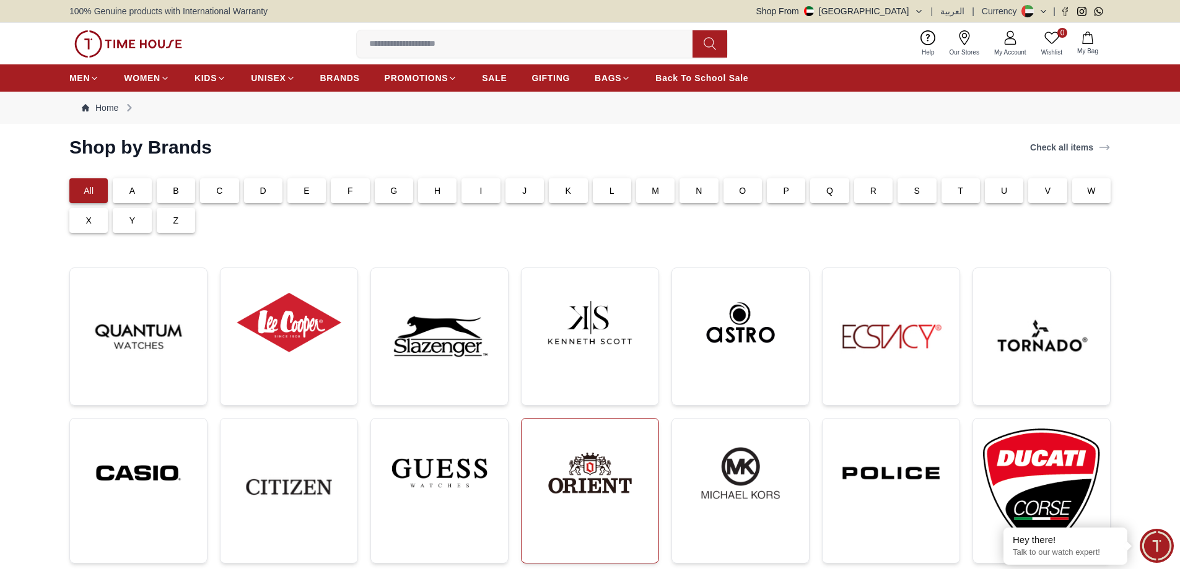
click at [593, 510] on img at bounding box center [589, 473] width 117 height 89
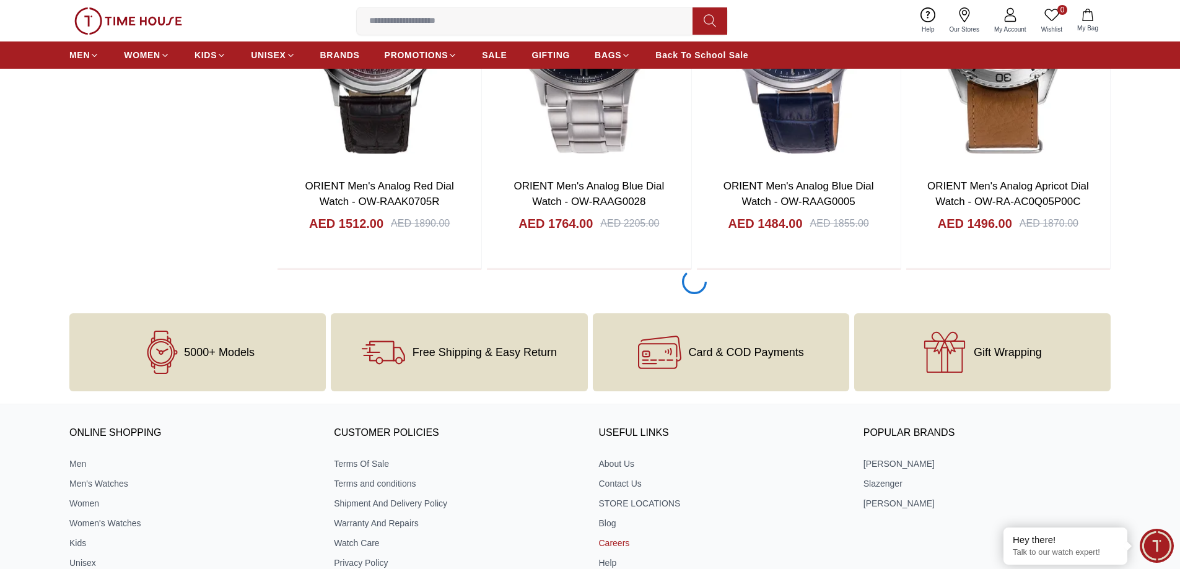
scroll to position [2098, 0]
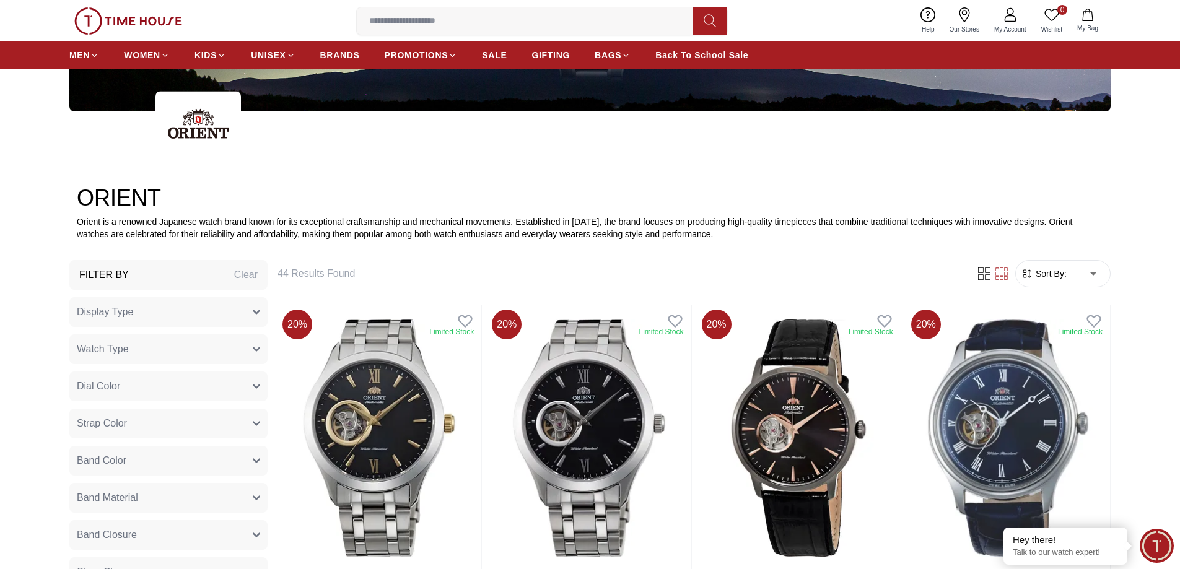
scroll to position [281, 0]
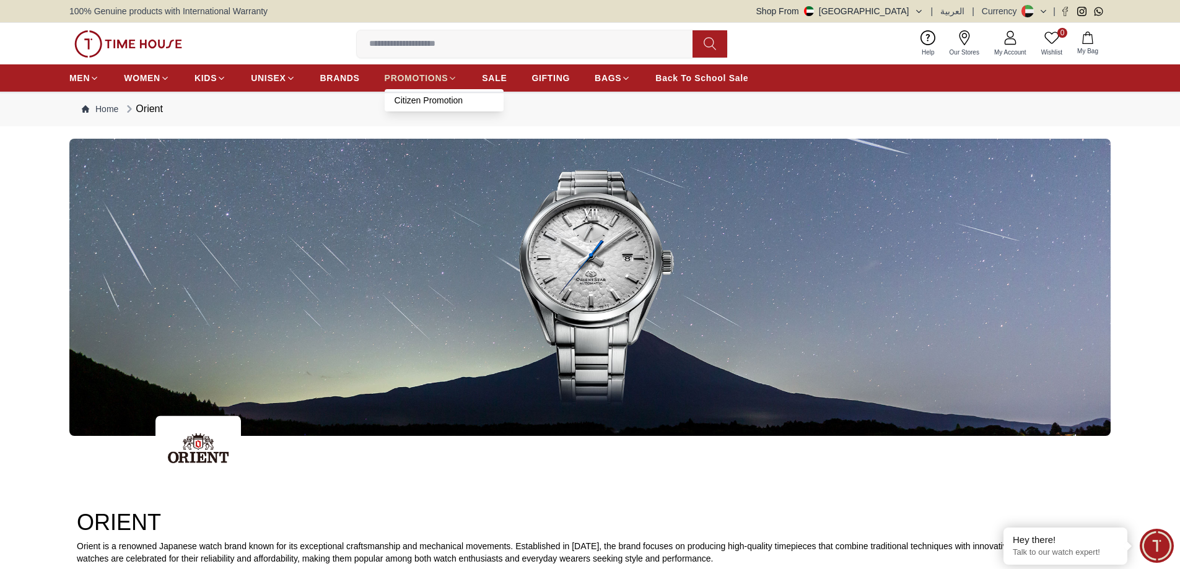
click at [409, 84] on span "PROMOTIONS" at bounding box center [417, 78] width 64 height 12
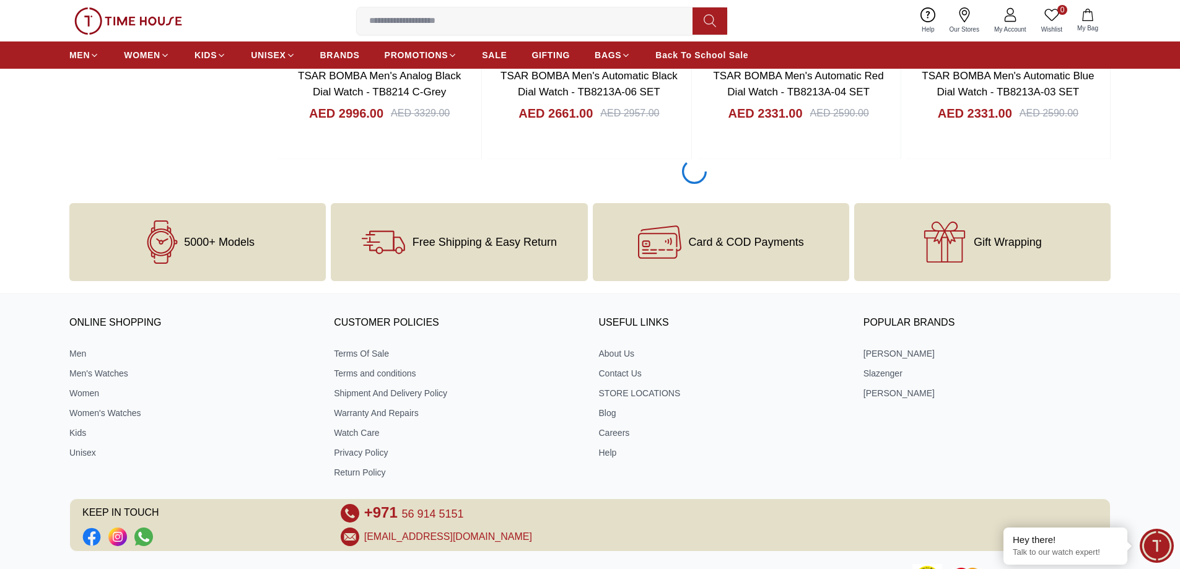
scroll to position [1647, 0]
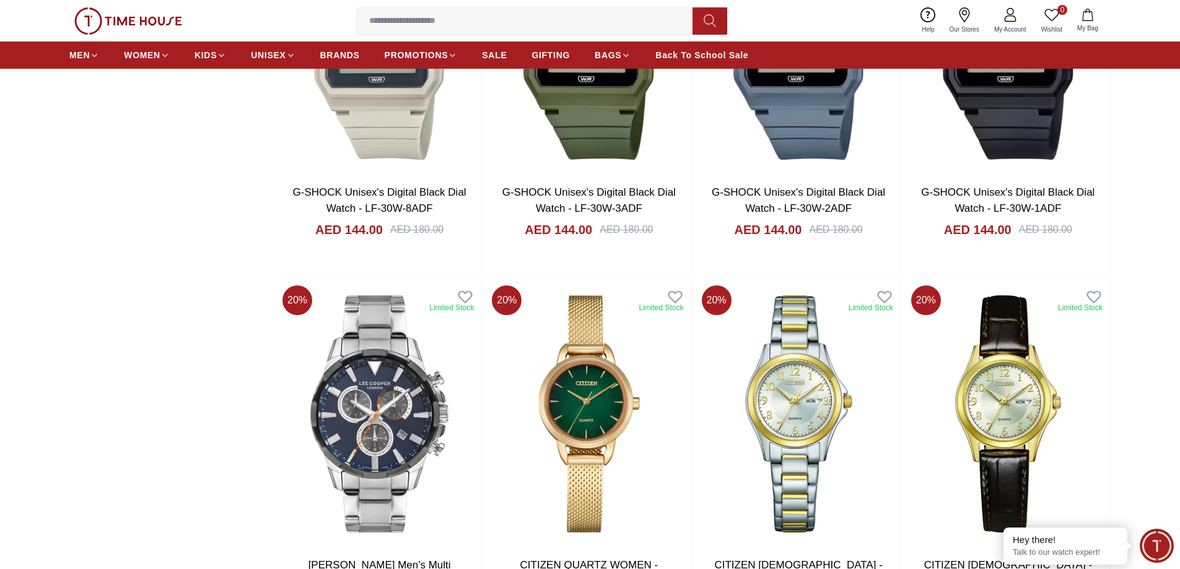
scroll to position [5705, 0]
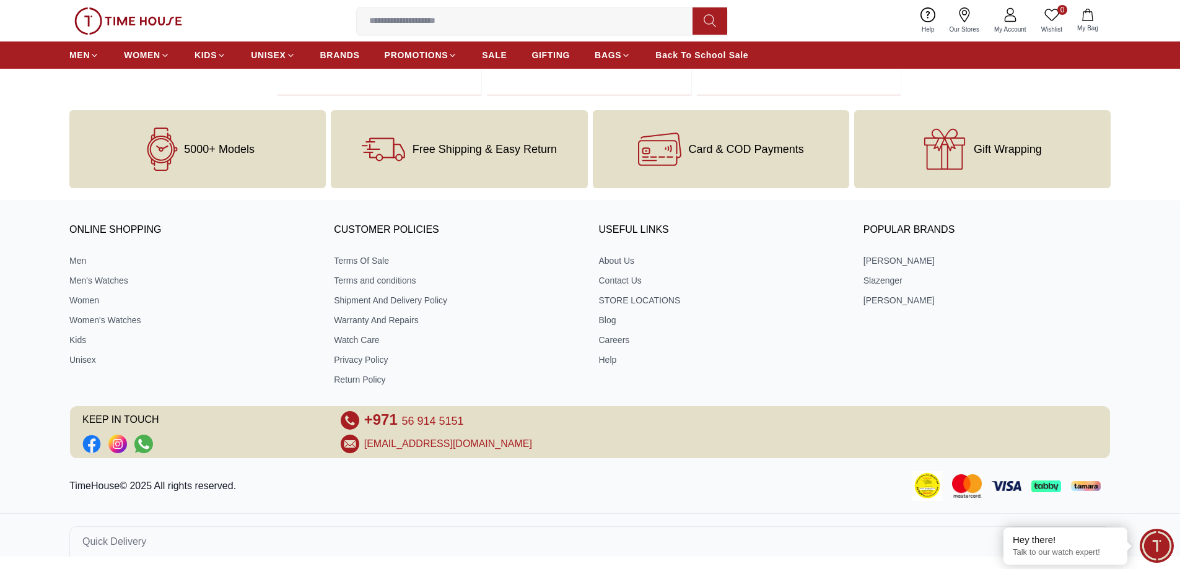
scroll to position [7536, 0]
